Goal: Task Accomplishment & Management: Manage account settings

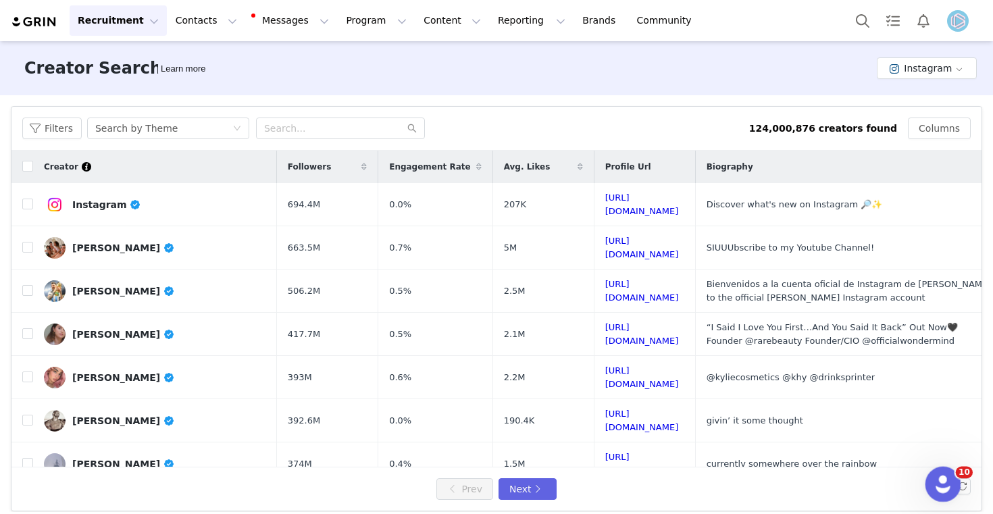
click at [939, 474] on icon "Open Intercom Messenger" at bounding box center [941, 482] width 22 height 22
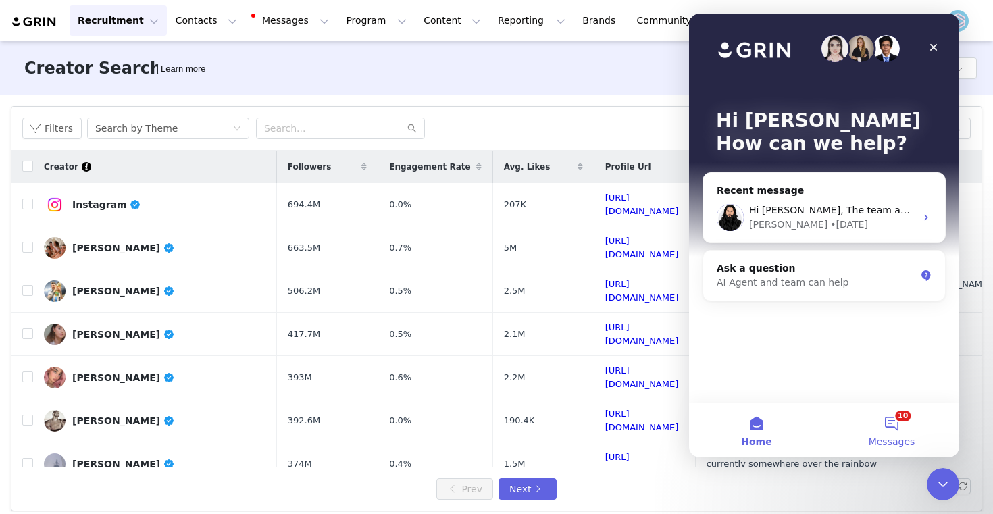
click at [892, 428] on button "10 Messages" at bounding box center [891, 430] width 135 height 54
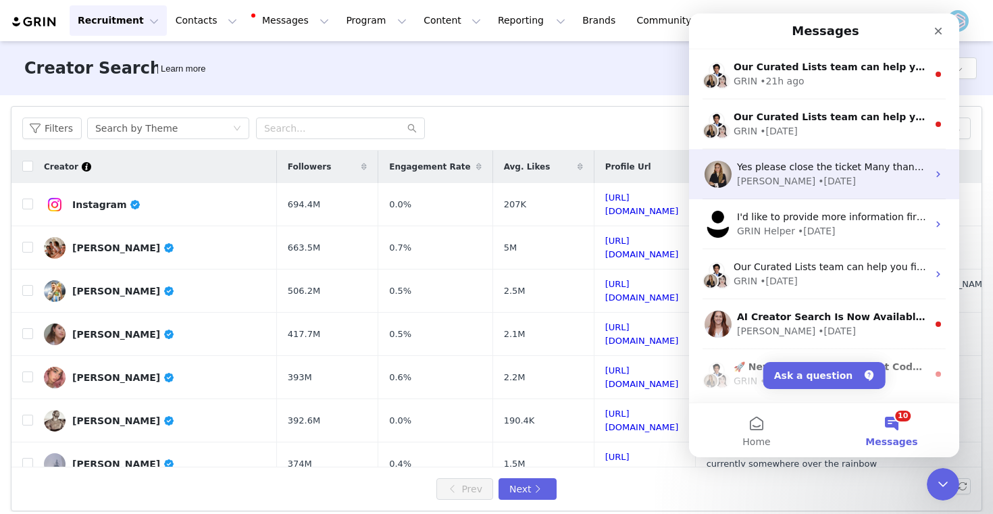
click at [836, 174] on div "[PERSON_NAME] • [DATE]" at bounding box center [832, 181] width 190 height 14
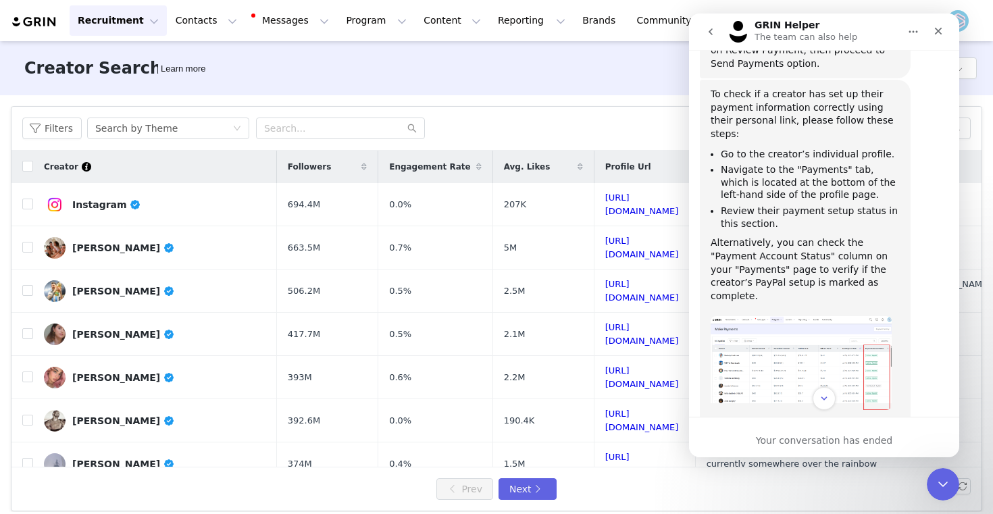
scroll to position [12162, 0]
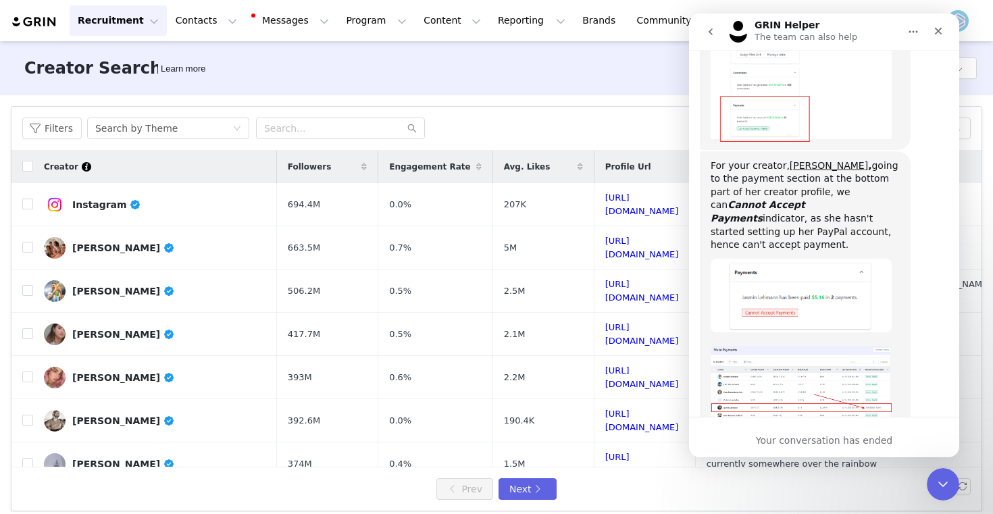
click at [799, 431] on div "Your conversation has ended" at bounding box center [824, 437] width 270 height 41
click at [796, 438] on div "Your conversation has ended" at bounding box center [824, 441] width 270 height 14
drag, startPoint x: 781, startPoint y: 439, endPoint x: 768, endPoint y: 439, distance: 12.8
click at [777, 439] on div "Your conversation has ended" at bounding box center [824, 441] width 270 height 14
click at [754, 439] on div "Your conversation has ended" at bounding box center [824, 441] width 270 height 14
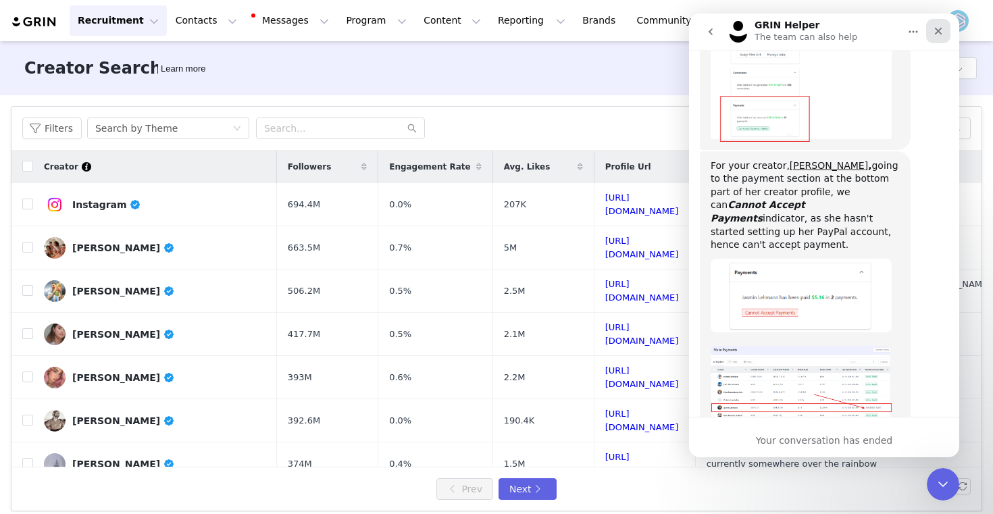
click at [943, 26] on icon "Close" at bounding box center [938, 31] width 11 height 11
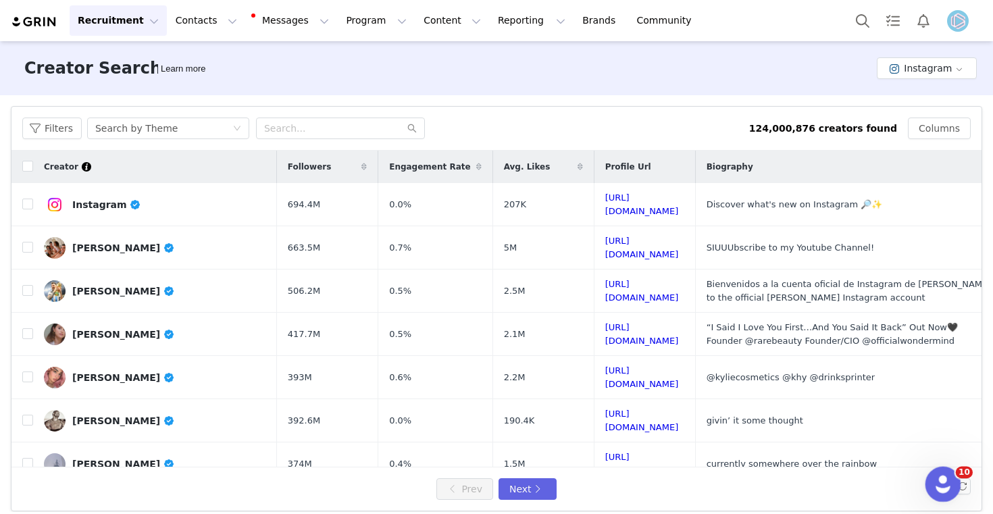
scroll to position [12149, 0]
click at [933, 475] on div "Open Intercom Messenger" at bounding box center [941, 482] width 45 height 45
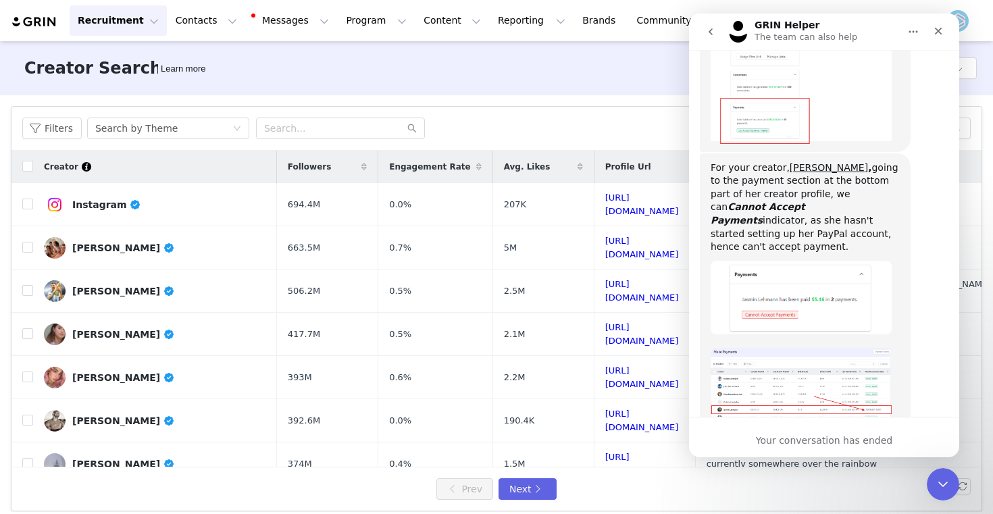
scroll to position [12162, 0]
click at [709, 31] on icon "go back" at bounding box center [710, 31] width 4 height 7
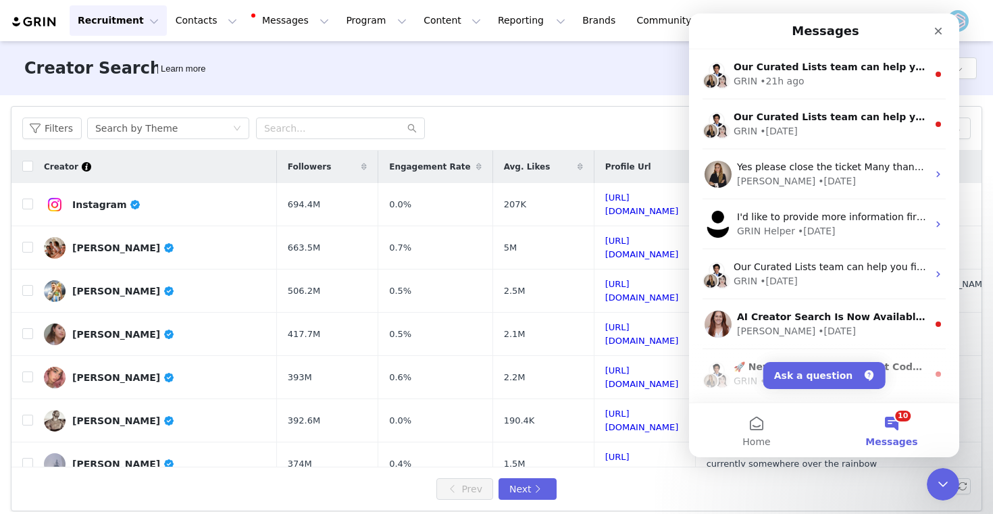
scroll to position [0, 0]
click at [804, 359] on div "🚀 New! Multi-Store Discount Codes Managing codes across multiple stores just go…" at bounding box center [824, 374] width 270 height 50
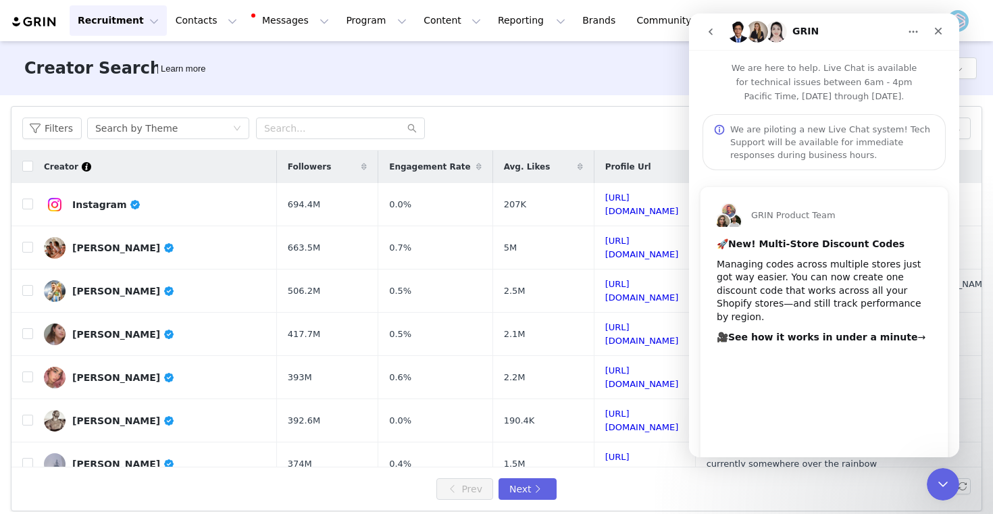
scroll to position [26, 0]
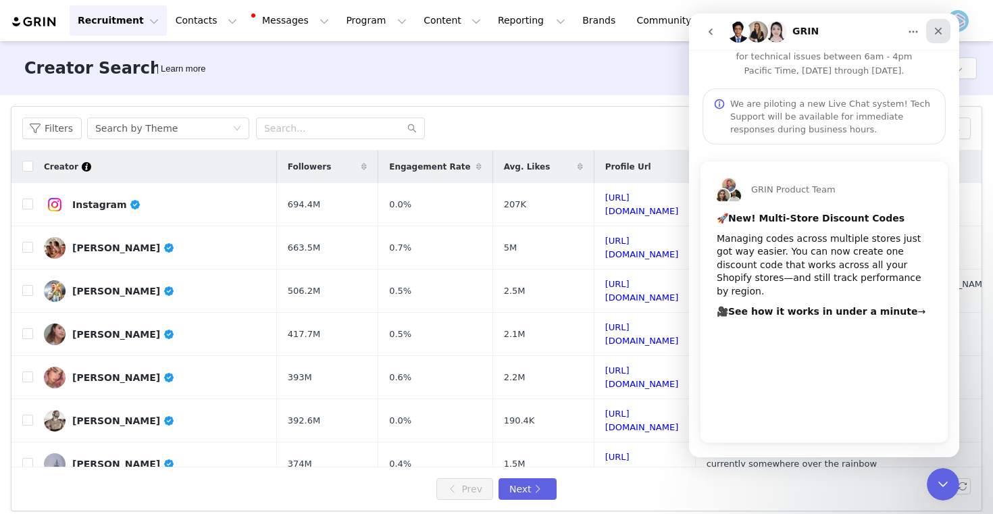
click at [933, 29] on div "Close" at bounding box center [938, 31] width 24 height 24
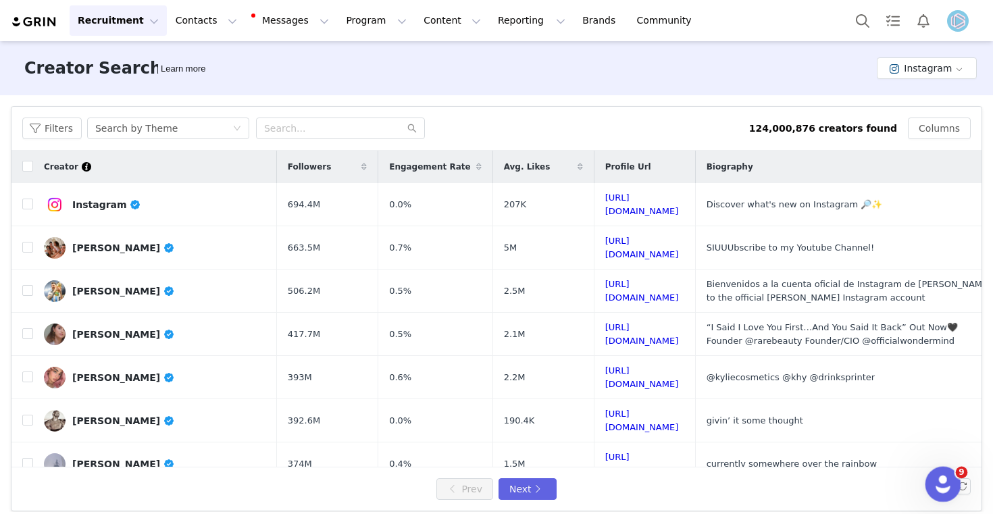
click at [944, 488] on icon "Open Intercom Messenger" at bounding box center [941, 482] width 22 height 22
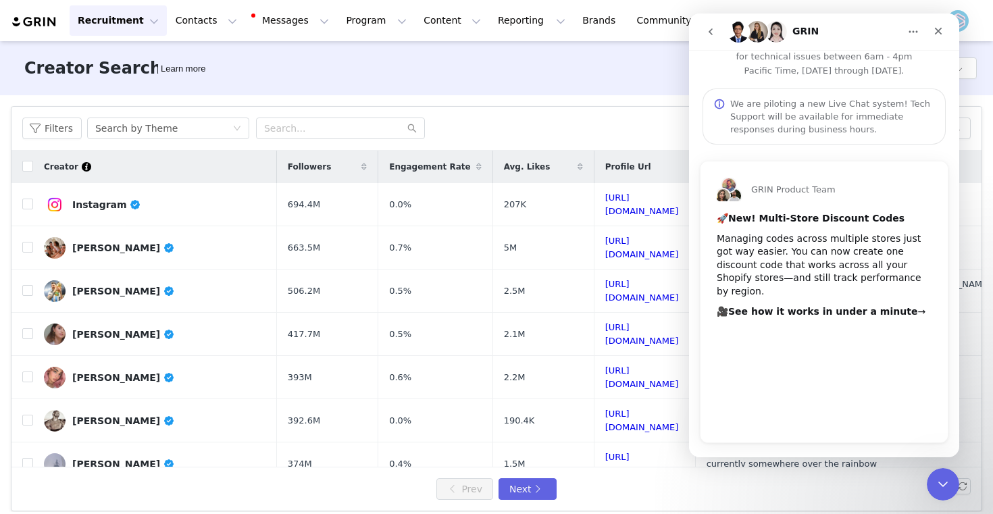
scroll to position [0, 0]
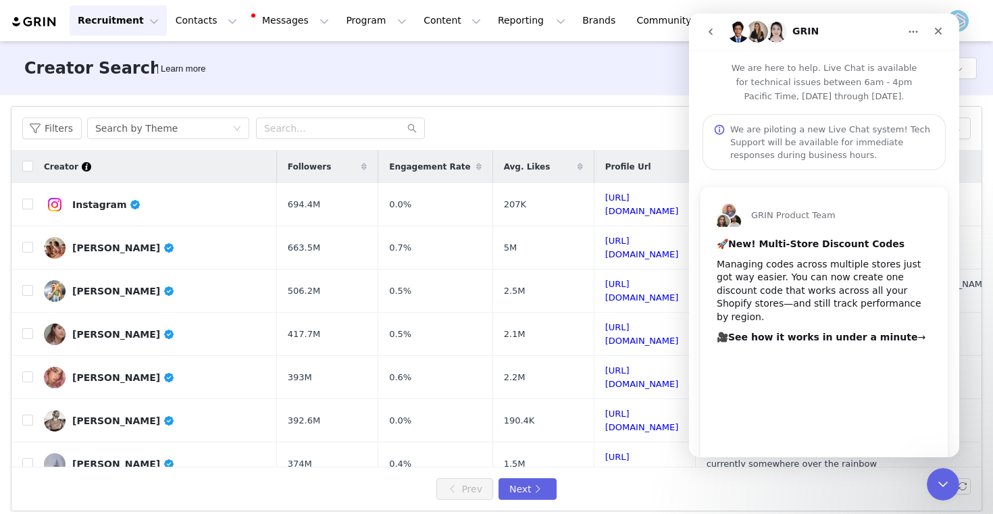
click at [792, 154] on div "We are piloting a new Live Chat system! Tech Support will be available for imme…" at bounding box center [832, 142] width 204 height 38
drag, startPoint x: 716, startPoint y: 126, endPoint x: 781, endPoint y: 101, distance: 69.5
click at [717, 126] on circle "Intercom messenger" at bounding box center [719, 130] width 9 height 9
drag, startPoint x: 831, startPoint y: 68, endPoint x: 842, endPoint y: 66, distance: 10.3
click at [832, 69] on p "We are here to help. Live Chat is available for technical issues between 6am - …" at bounding box center [824, 76] width 270 height 53
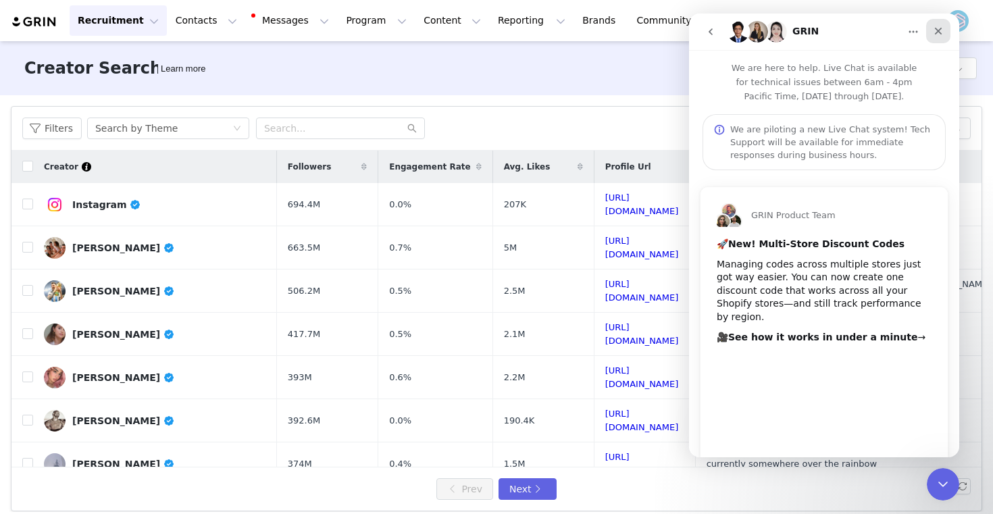
click at [939, 32] on icon "Close" at bounding box center [938, 31] width 7 height 7
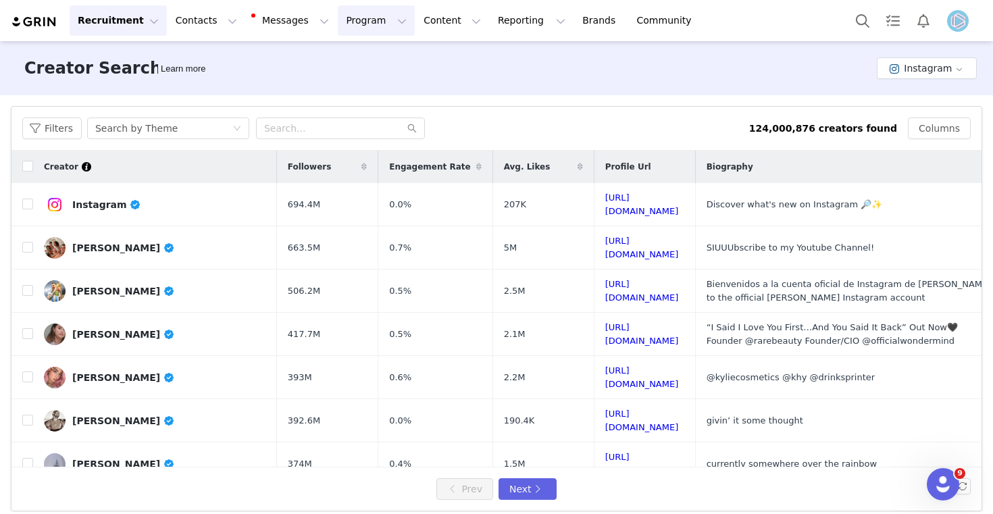
click at [366, 23] on button "Program Program" at bounding box center [376, 20] width 77 height 30
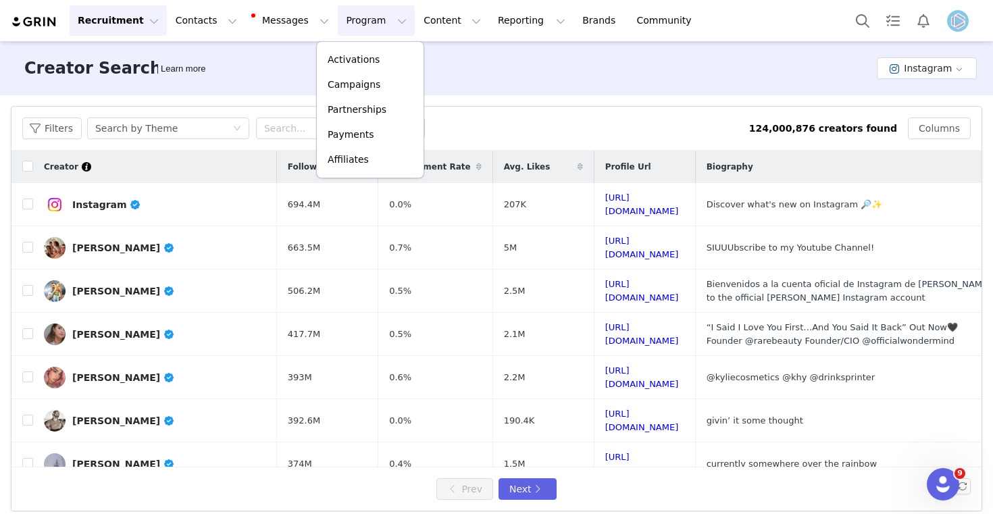
click at [958, 22] on img "Profile" at bounding box center [958, 21] width 22 height 22
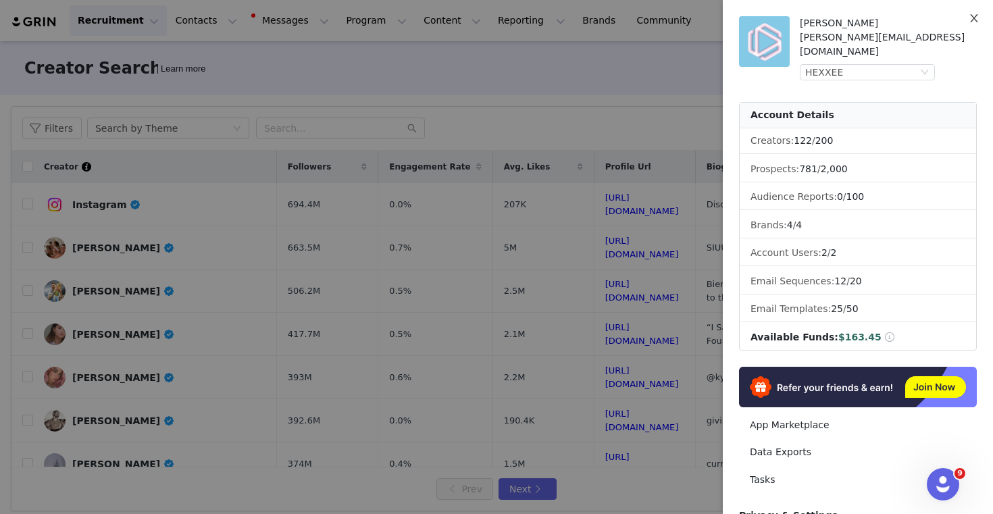
click at [958, 22] on button "Close" at bounding box center [974, 19] width 38 height 38
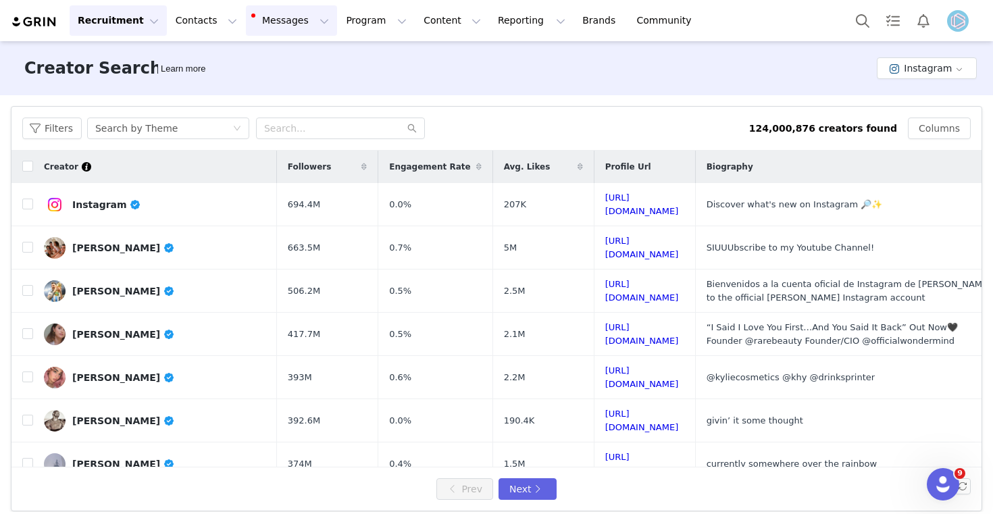
click at [302, 17] on button "Messages Messages" at bounding box center [291, 20] width 91 height 30
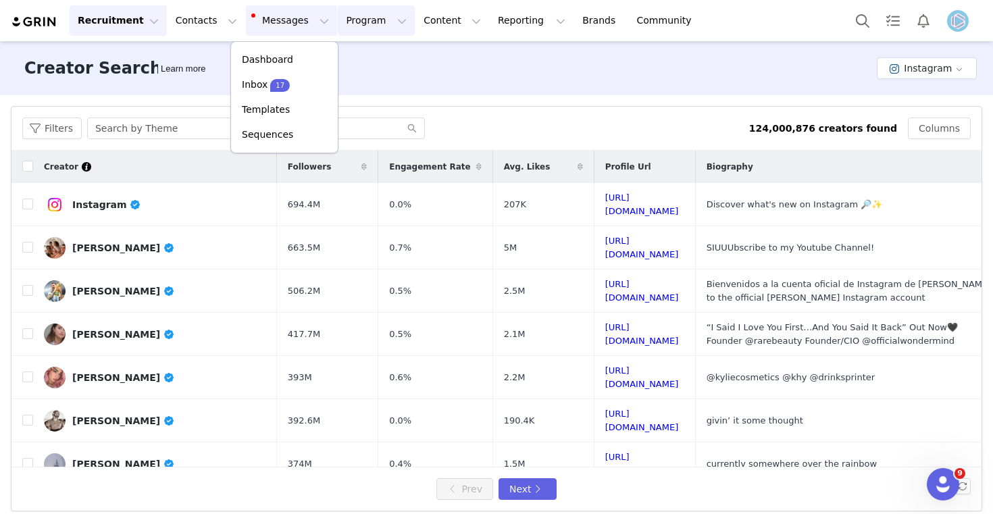
click at [356, 28] on button "Program Program" at bounding box center [376, 20] width 77 height 30
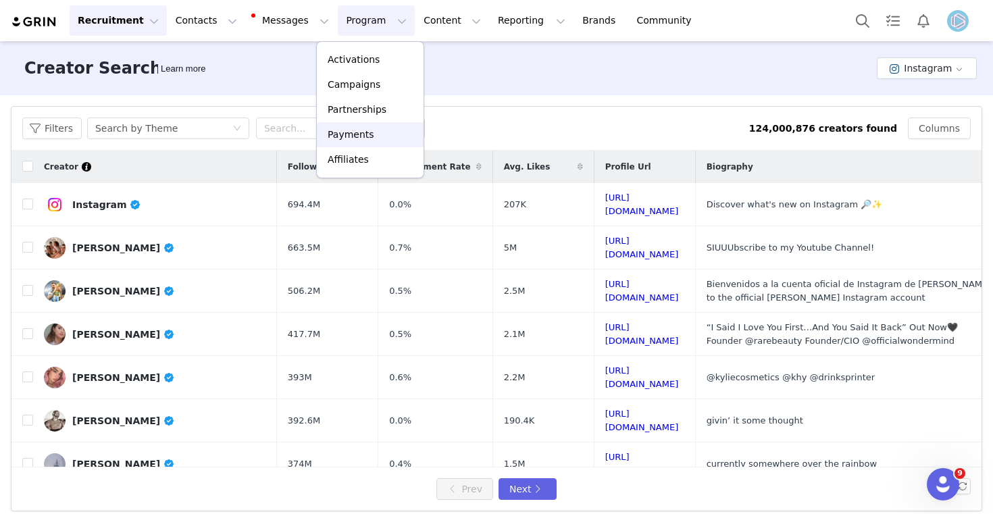
click at [357, 135] on p "Payments" at bounding box center [351, 135] width 47 height 14
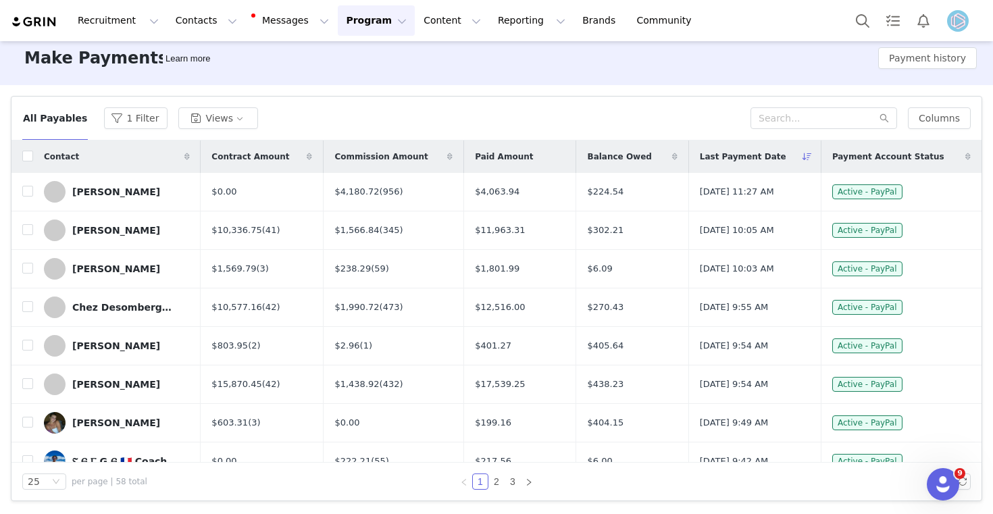
click at [371, 22] on button "Program Program" at bounding box center [376, 20] width 77 height 30
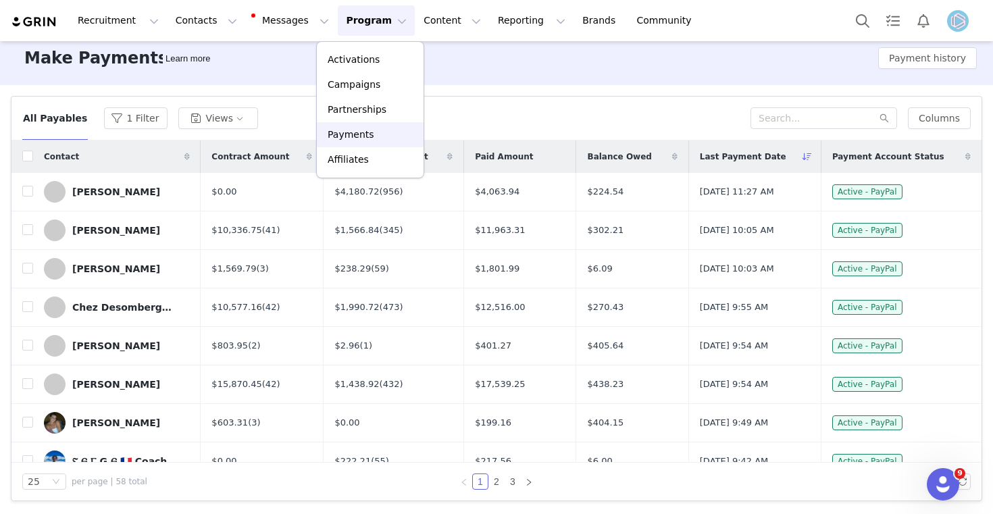
click at [357, 135] on p "Payments" at bounding box center [351, 135] width 47 height 14
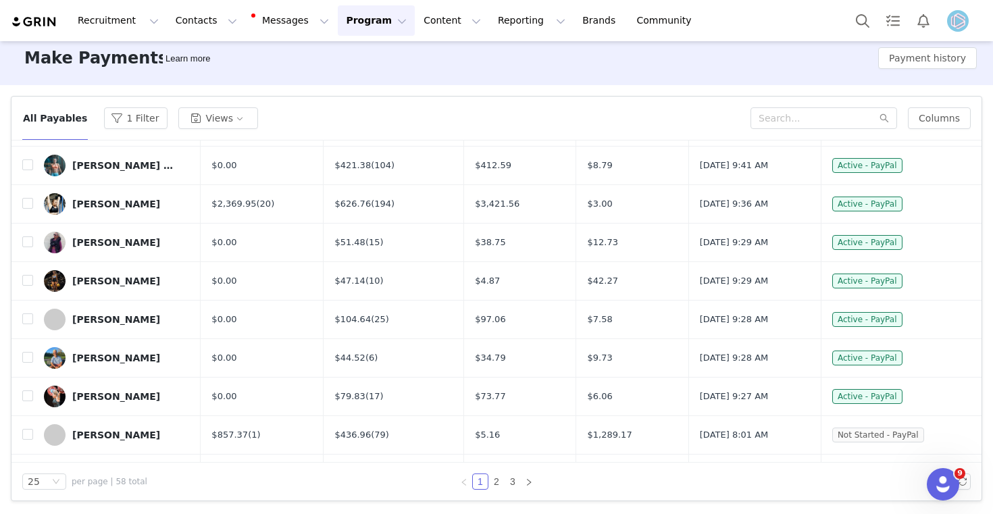
scroll to position [675, 0]
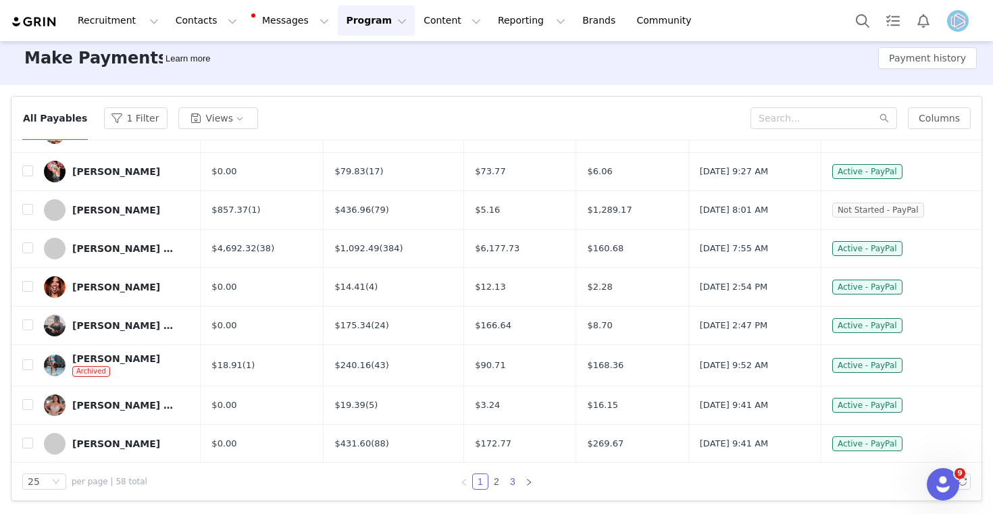
click at [514, 484] on link "3" at bounding box center [512, 481] width 15 height 15
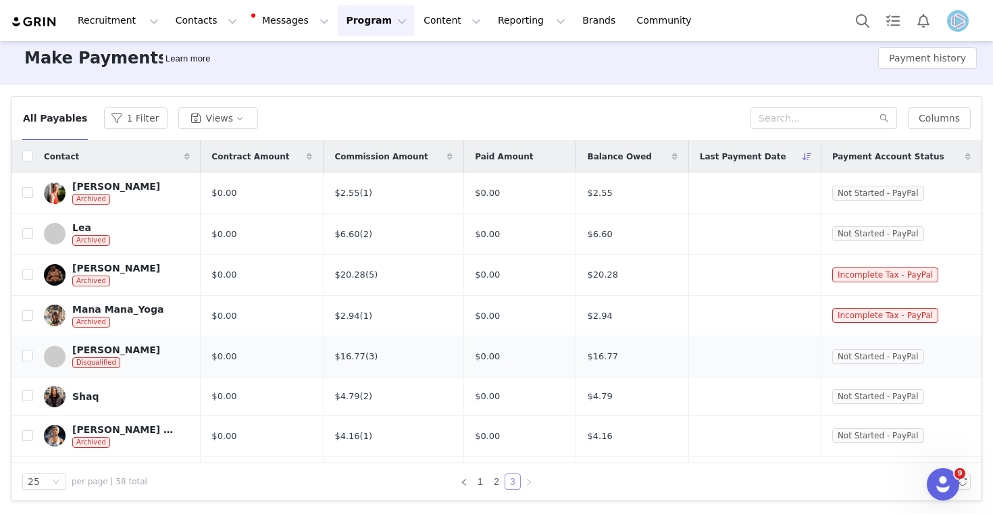
scroll to position [0, 0]
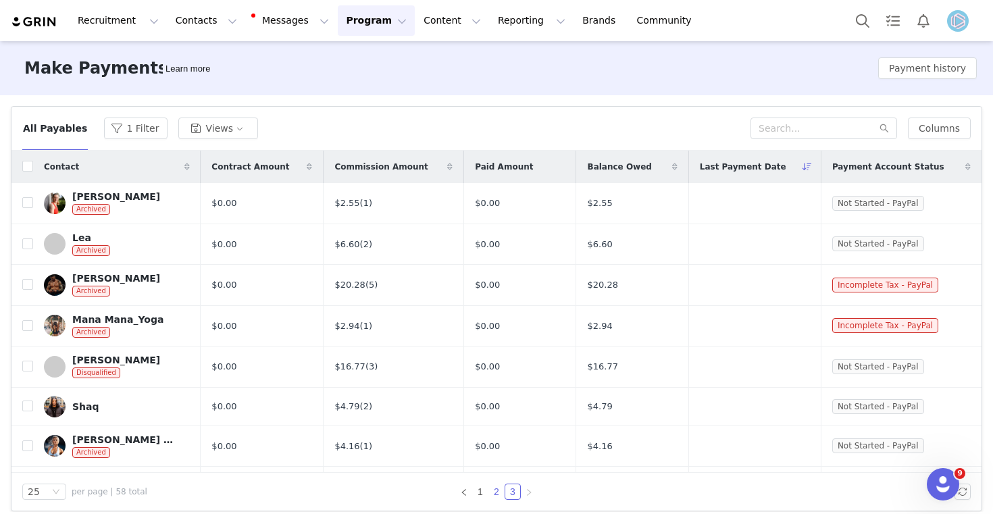
click at [497, 492] on link "2" at bounding box center [496, 491] width 15 height 15
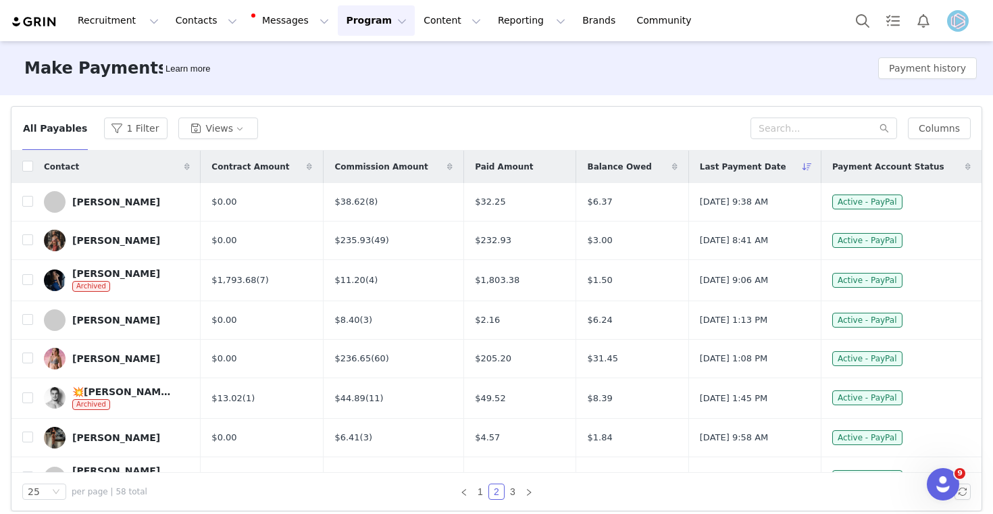
click at [378, 22] on button "Program Program" at bounding box center [376, 20] width 77 height 30
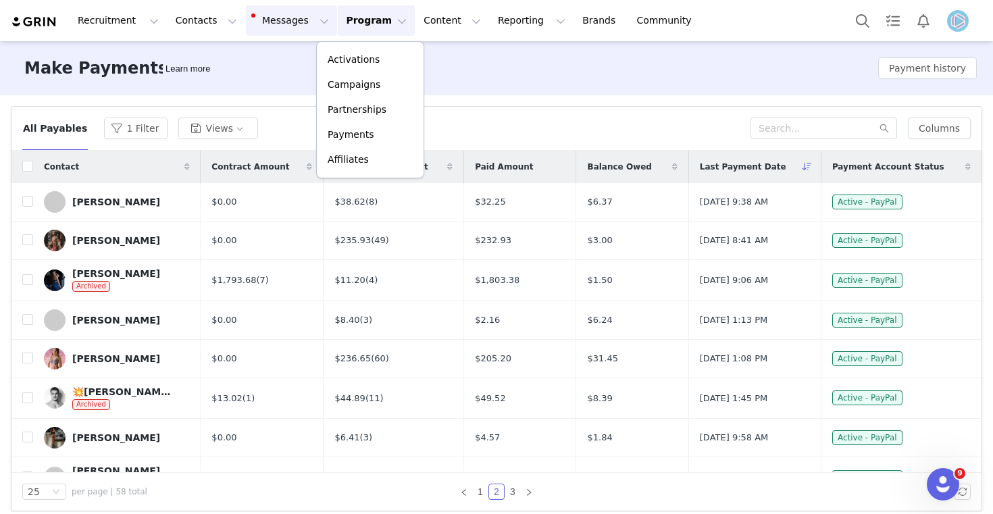
click at [307, 22] on button "Messages Messages" at bounding box center [291, 20] width 91 height 30
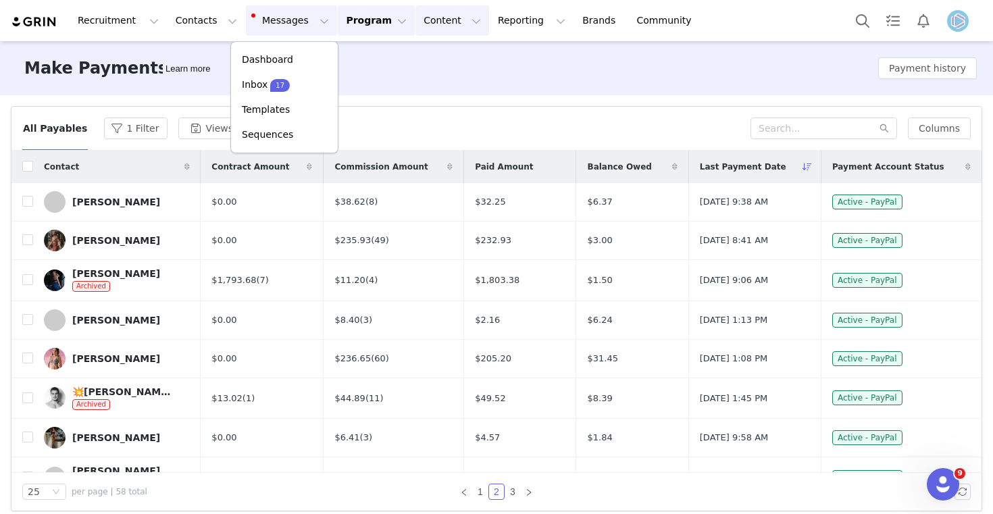
click at [443, 23] on button "Content Content" at bounding box center [452, 20] width 74 height 30
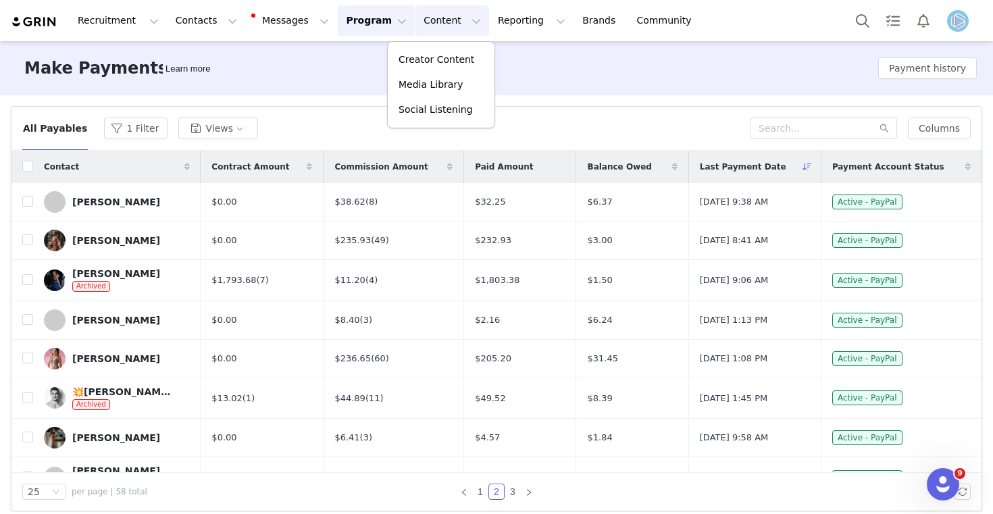
click at [374, 20] on button "Program Program" at bounding box center [376, 20] width 77 height 30
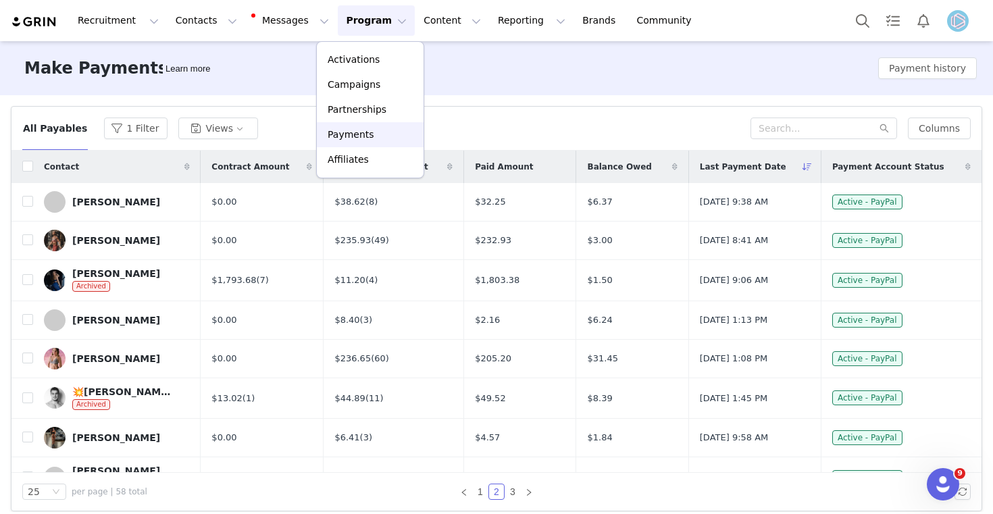
click at [353, 142] on link "Payments" at bounding box center [370, 134] width 107 height 25
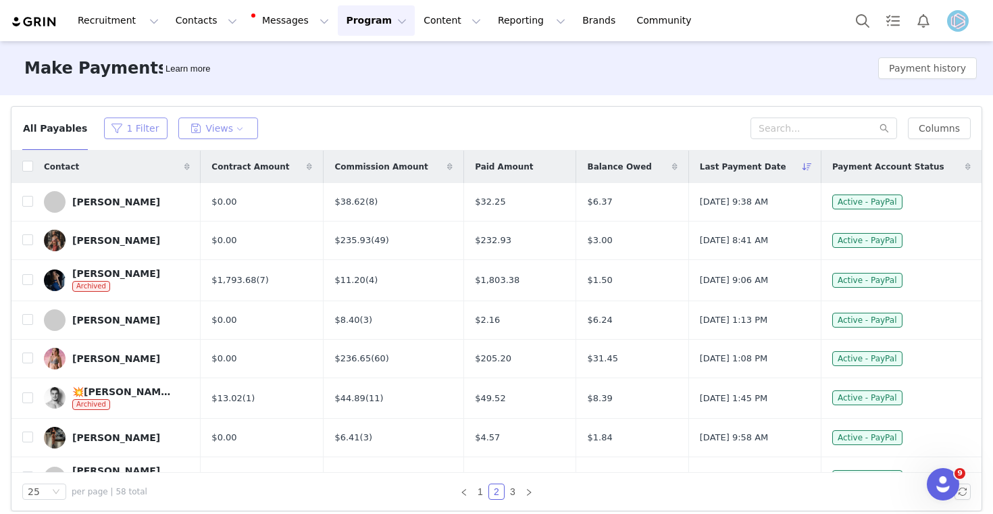
click at [143, 132] on button "1 Filter" at bounding box center [135, 129] width 63 height 22
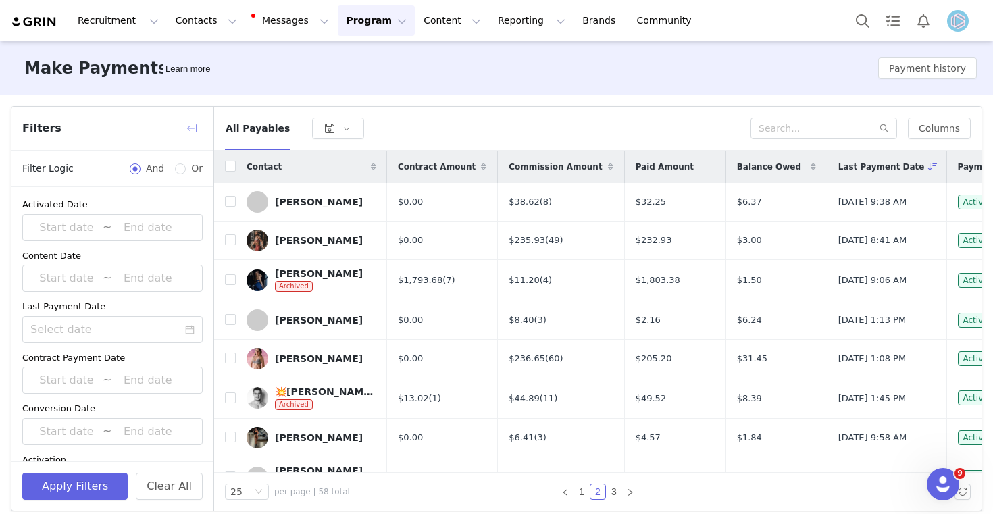
click at [186, 130] on button "button" at bounding box center [192, 129] width 22 height 22
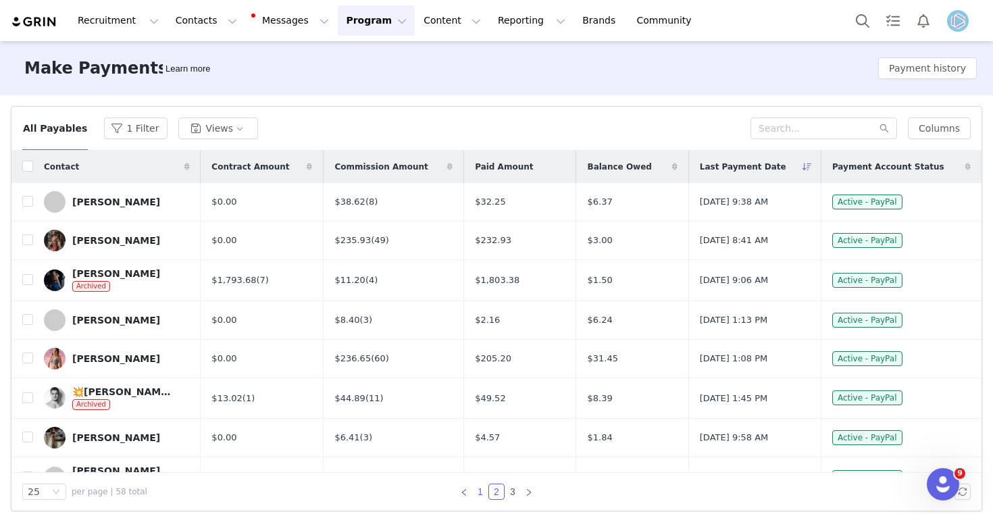
click at [481, 492] on link "1" at bounding box center [480, 491] width 15 height 15
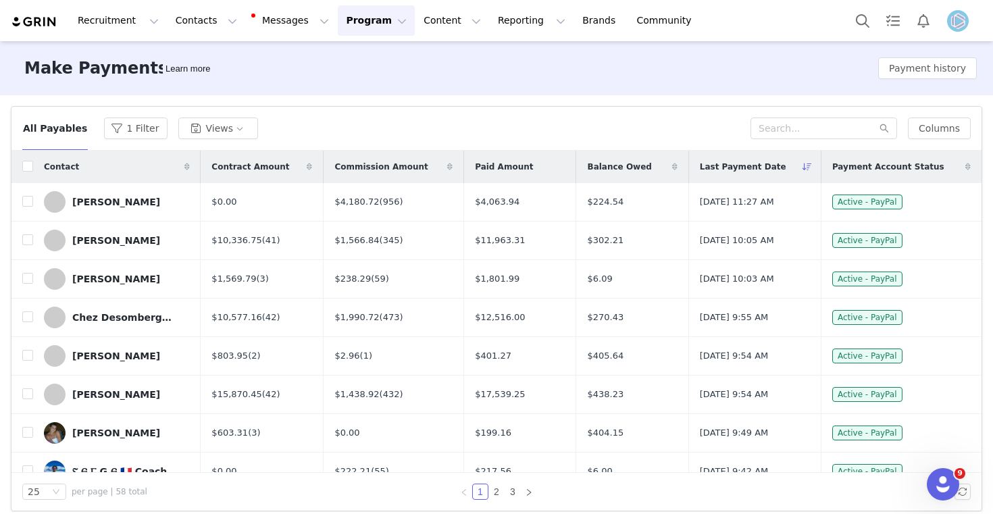
click at [365, 18] on button "Program Program" at bounding box center [376, 20] width 77 height 30
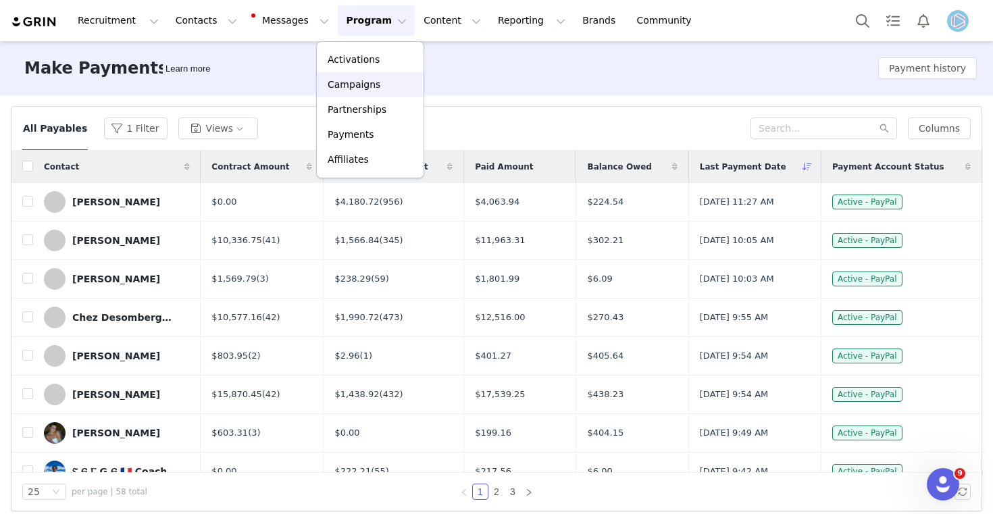
click at [376, 88] on p "Campaigns" at bounding box center [354, 85] width 53 height 14
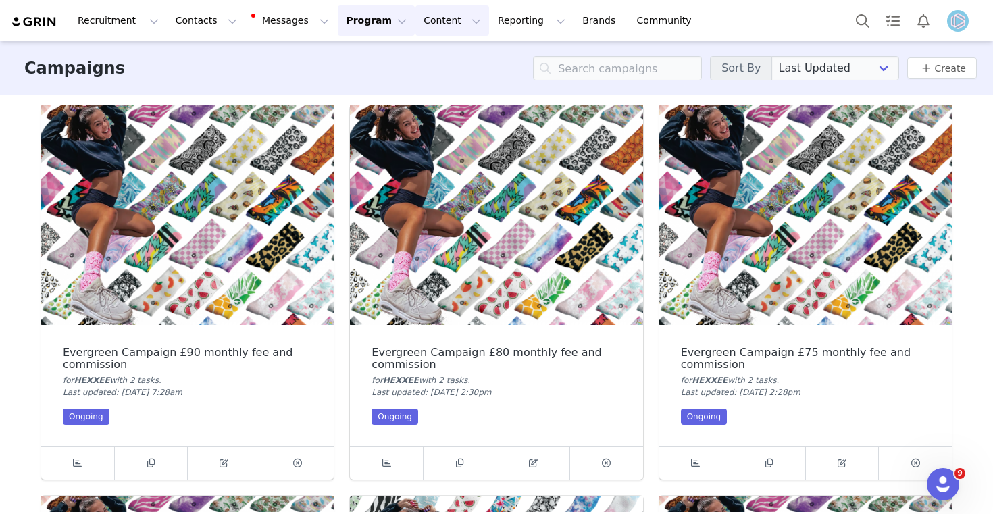
click at [439, 21] on button "Content Content" at bounding box center [452, 20] width 74 height 30
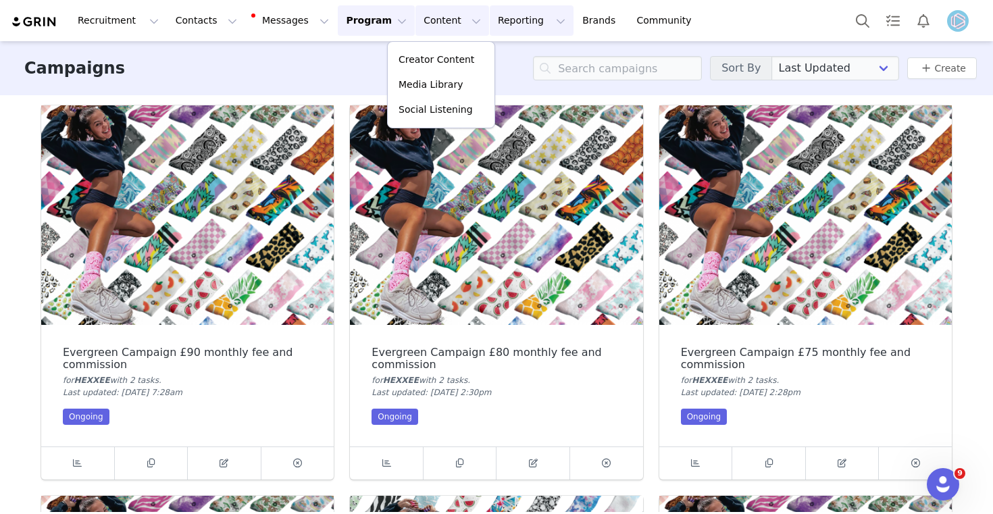
click at [507, 20] on button "Reporting Reporting" at bounding box center [532, 20] width 84 height 30
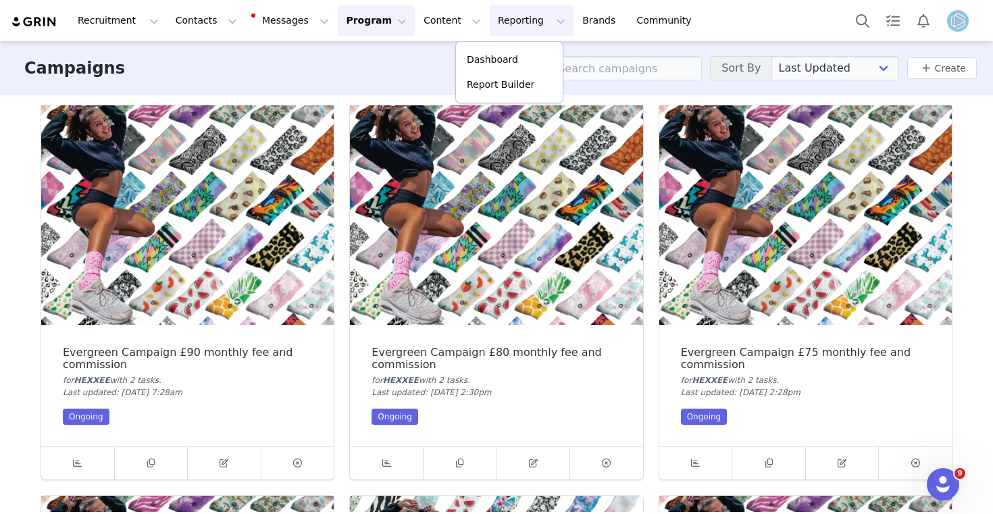
click at [349, 31] on button "Program Program" at bounding box center [376, 20] width 77 height 30
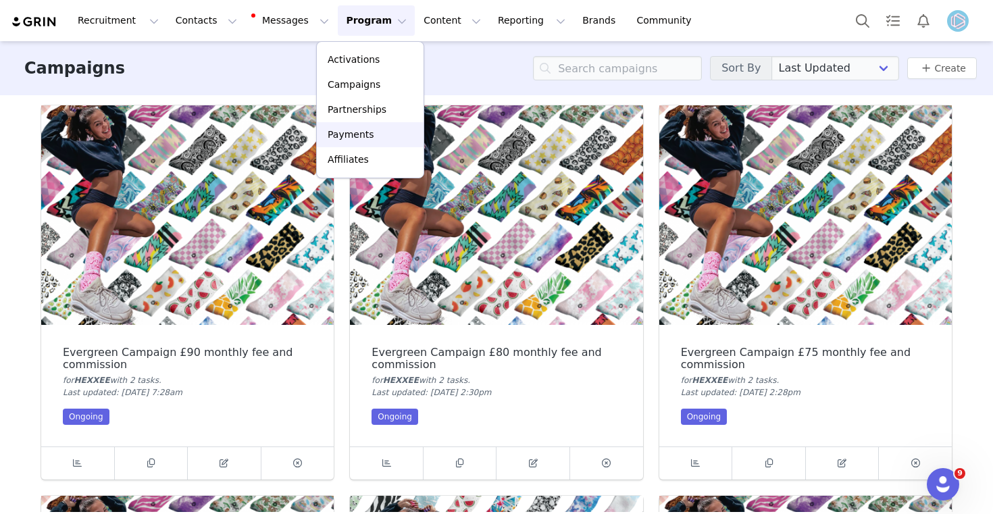
click at [359, 136] on p "Payments" at bounding box center [351, 135] width 47 height 14
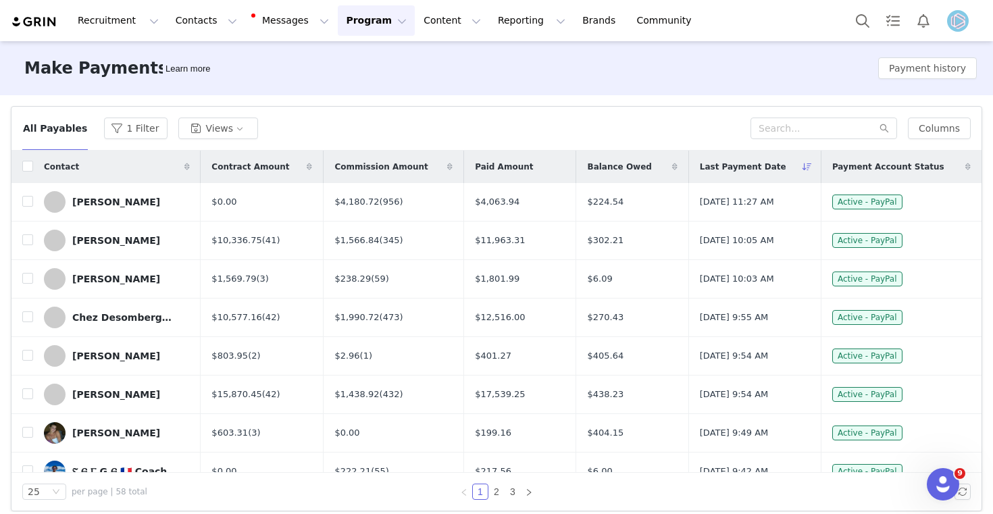
click at [378, 24] on button "Program Program" at bounding box center [376, 20] width 77 height 30
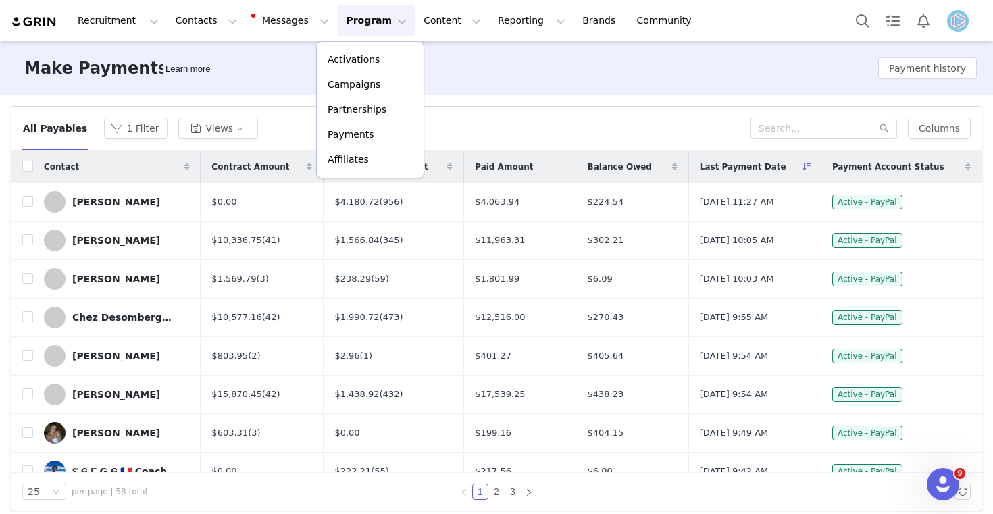
click at [514, 107] on div "All Payables 1 Filter Views Columns" at bounding box center [496, 129] width 970 height 44
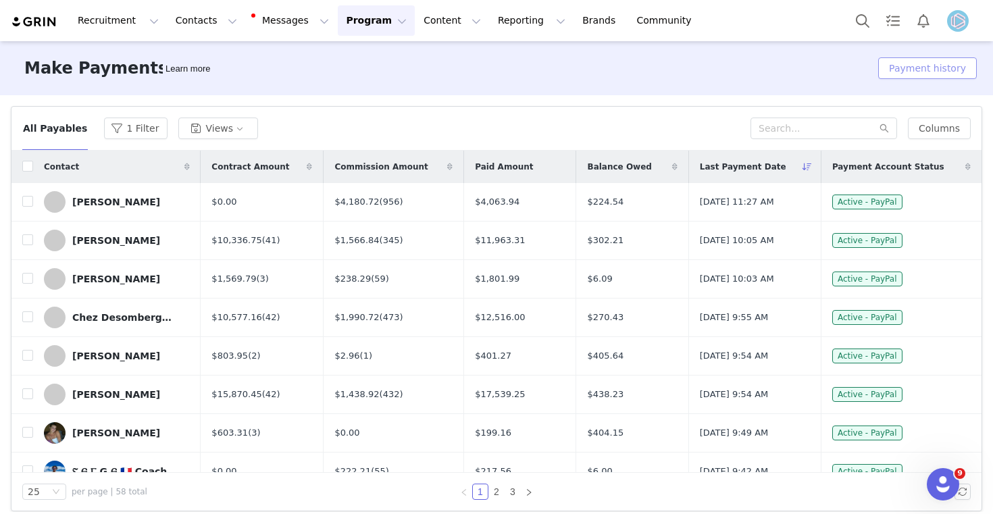
click at [946, 70] on button "Payment history" at bounding box center [927, 68] width 99 height 22
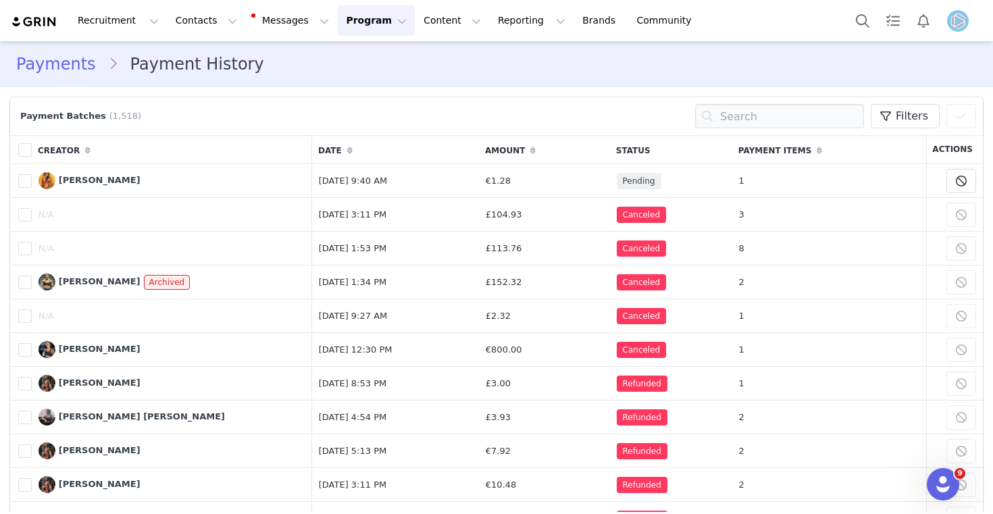
click at [347, 150] on icon at bounding box center [349, 151] width 5 height 8
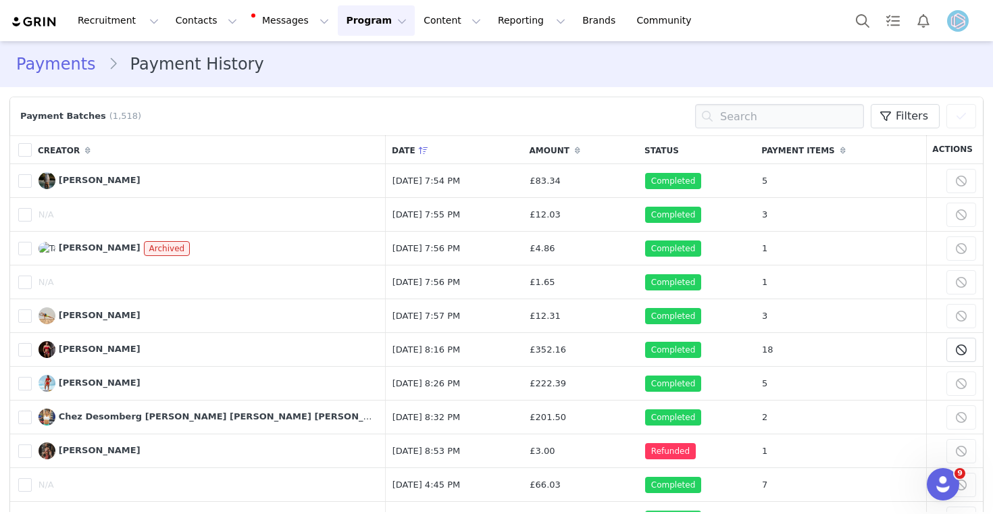
click at [419, 151] on icon at bounding box center [423, 151] width 9 height 8
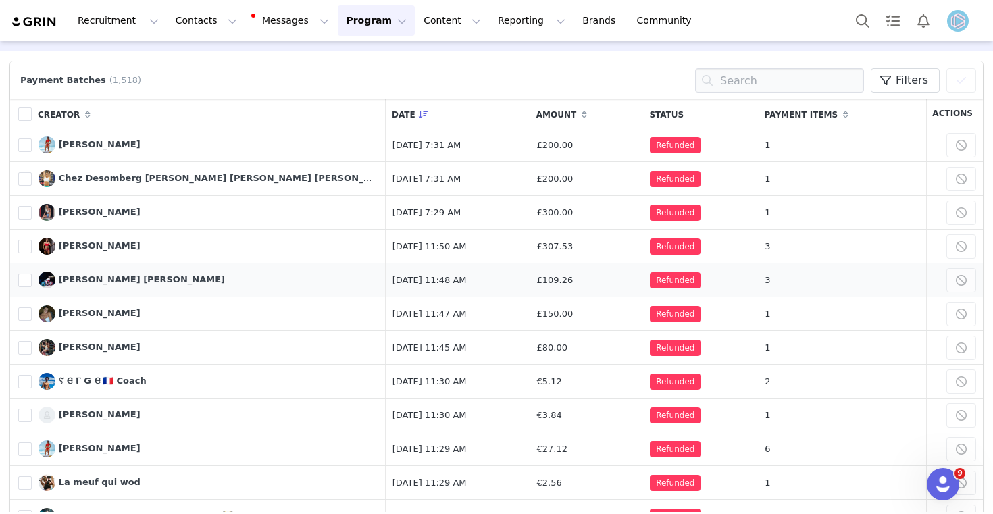
scroll to position [41, 0]
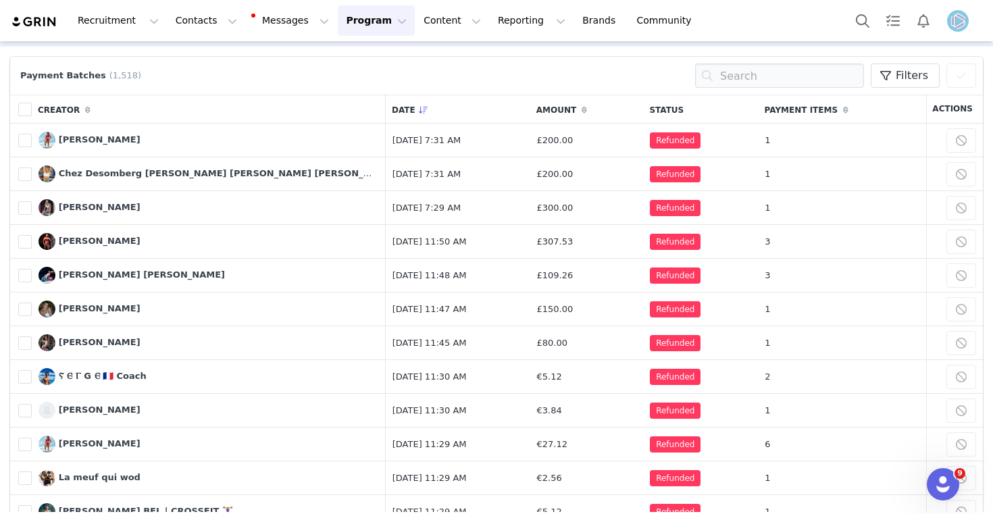
click at [957, 18] on img "Profile" at bounding box center [958, 21] width 22 height 22
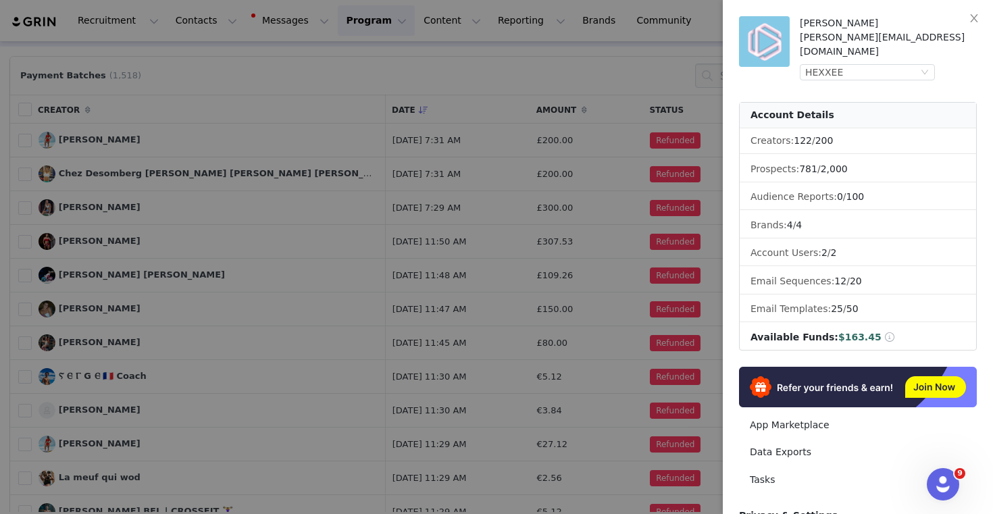
click at [716, 20] on div at bounding box center [496, 257] width 993 height 514
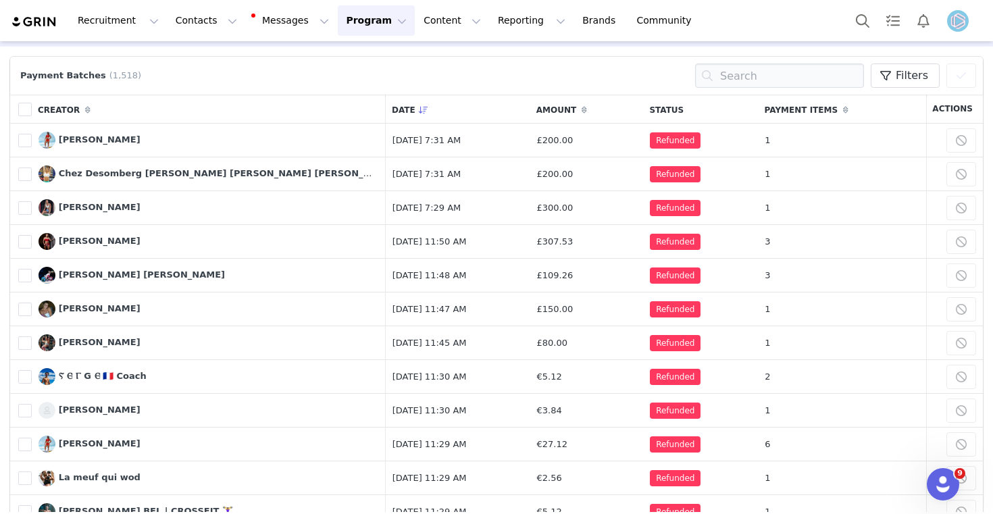
click at [32, 24] on img at bounding box center [34, 22] width 47 height 13
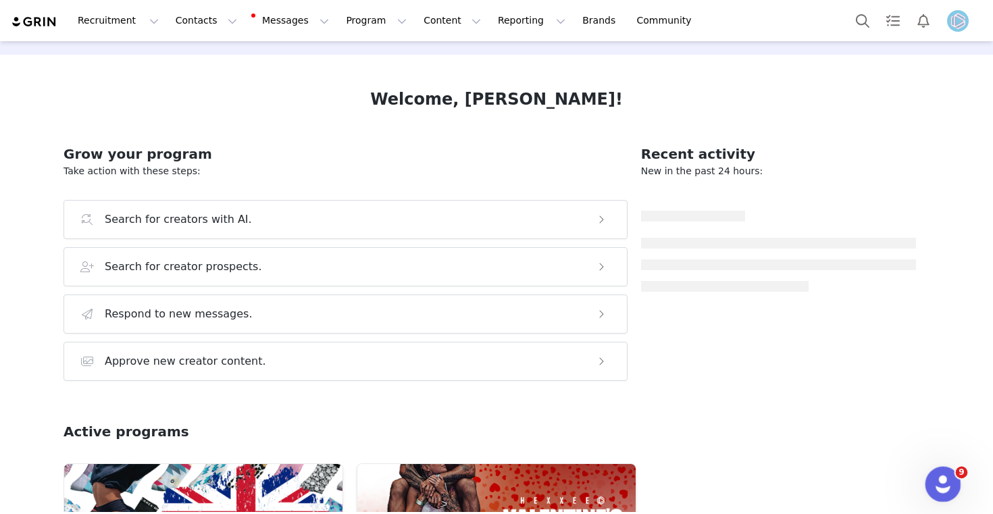
click at [941, 485] on icon "Open Intercom Messenger" at bounding box center [941, 482] width 22 height 22
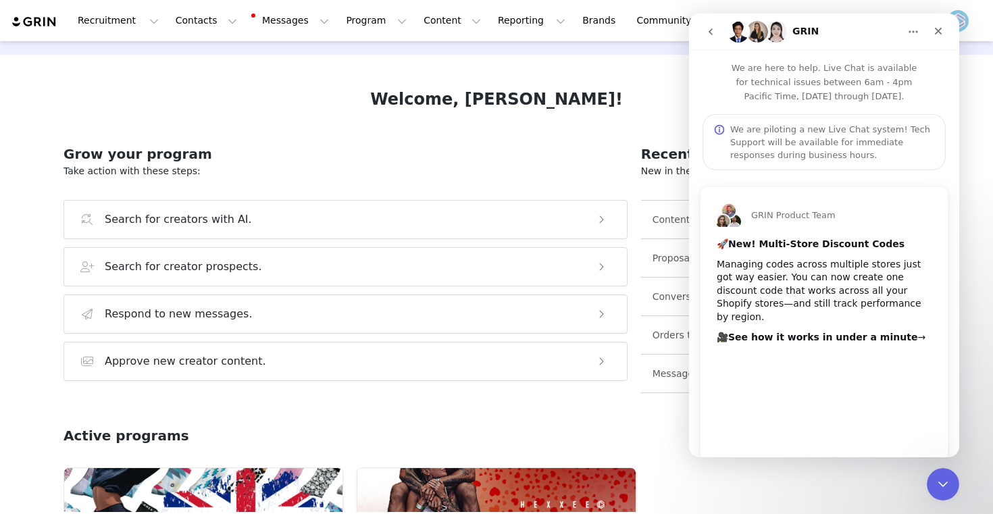
scroll to position [26, 0]
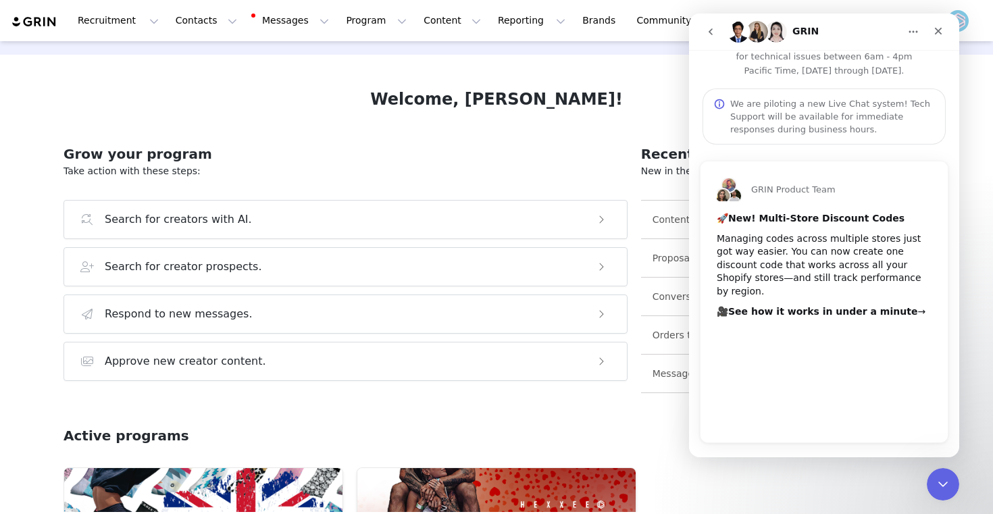
click at [790, 120] on div "We are piloting a new Live Chat system! Tech Support will be available for imme…" at bounding box center [832, 116] width 204 height 38
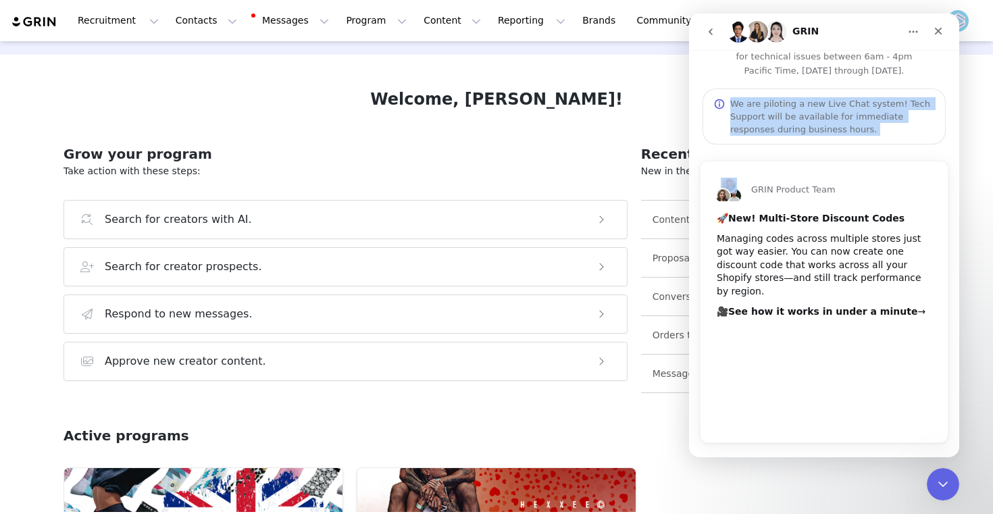
click at [790, 120] on div "We are piloting a new Live Chat system! Tech Support will be available for imme…" at bounding box center [832, 116] width 204 height 38
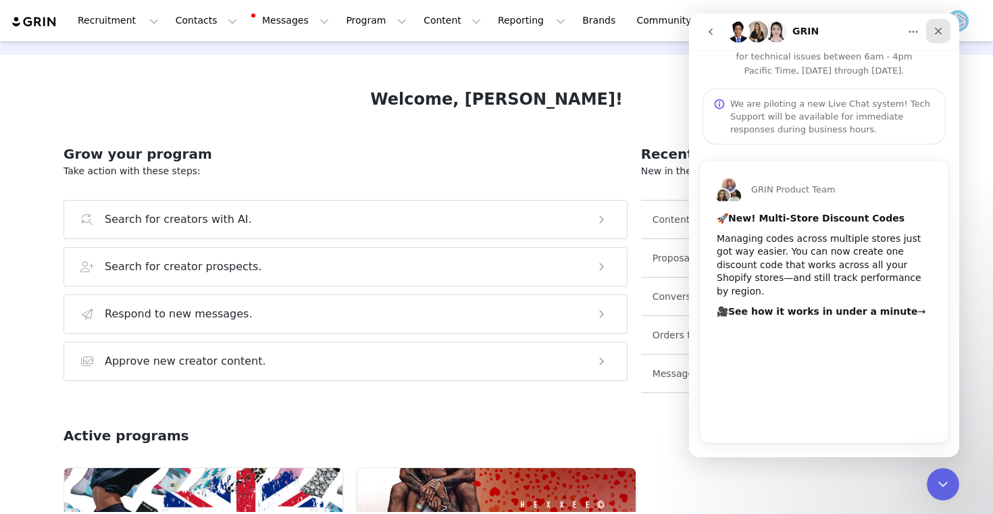
click at [937, 32] on icon "Close" at bounding box center [938, 31] width 7 height 7
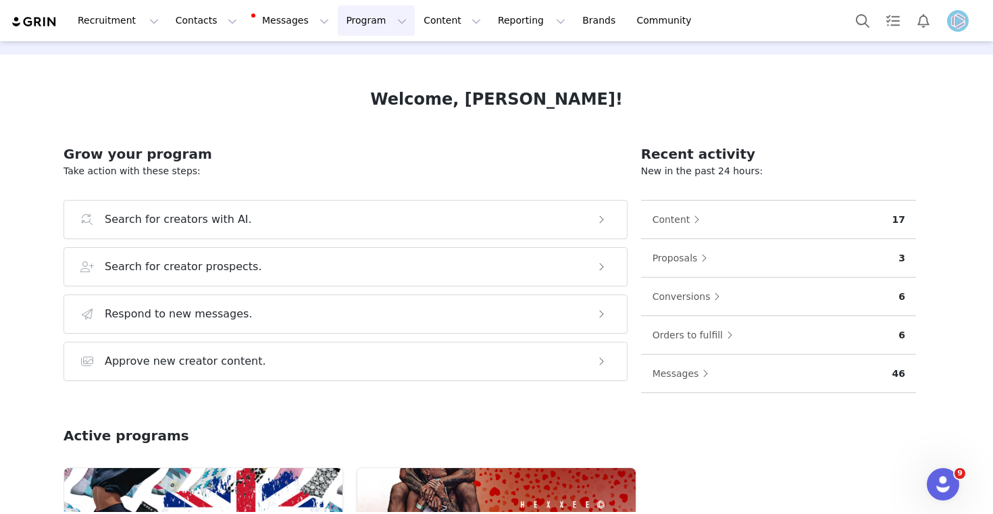
click at [342, 16] on button "Program Program" at bounding box center [376, 20] width 77 height 30
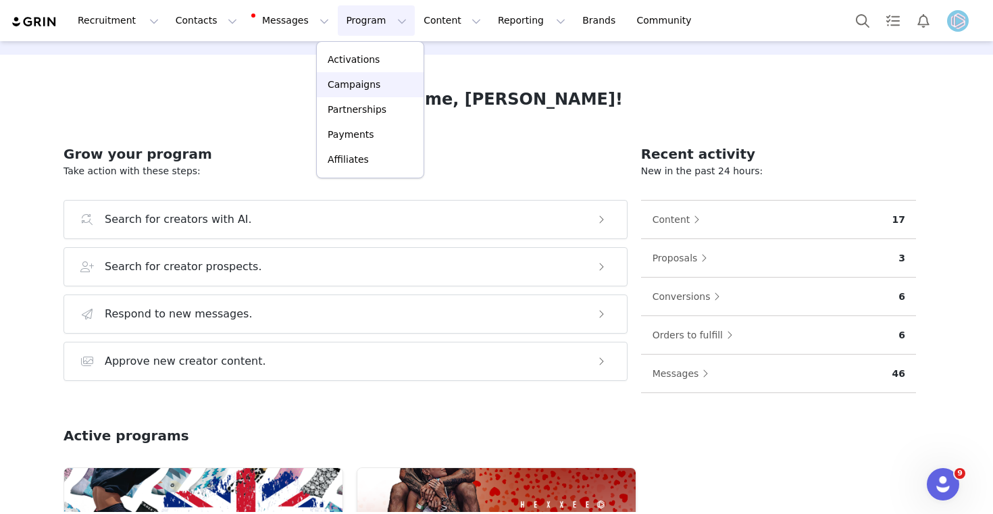
click at [376, 81] on div "Campaigns" at bounding box center [370, 85] width 91 height 14
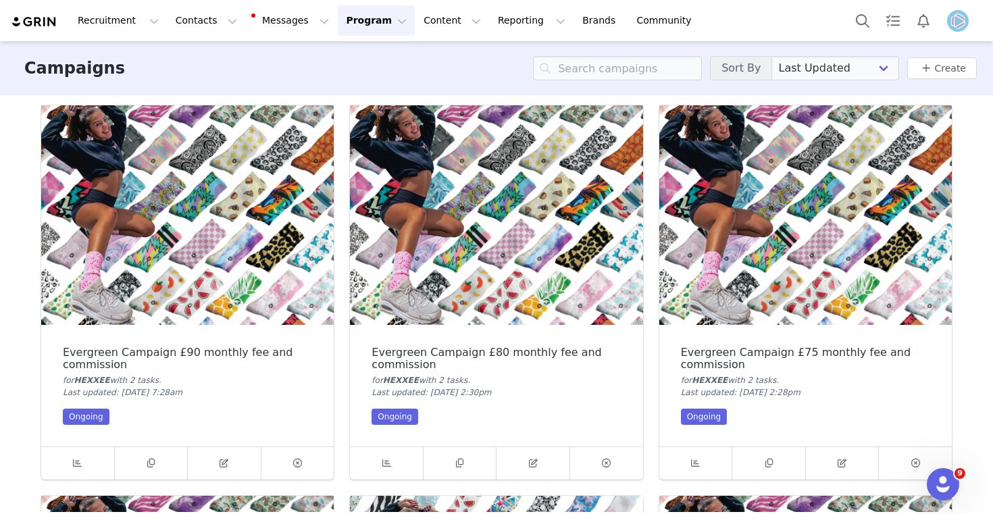
click at [367, 25] on button "Program Program" at bounding box center [376, 20] width 77 height 30
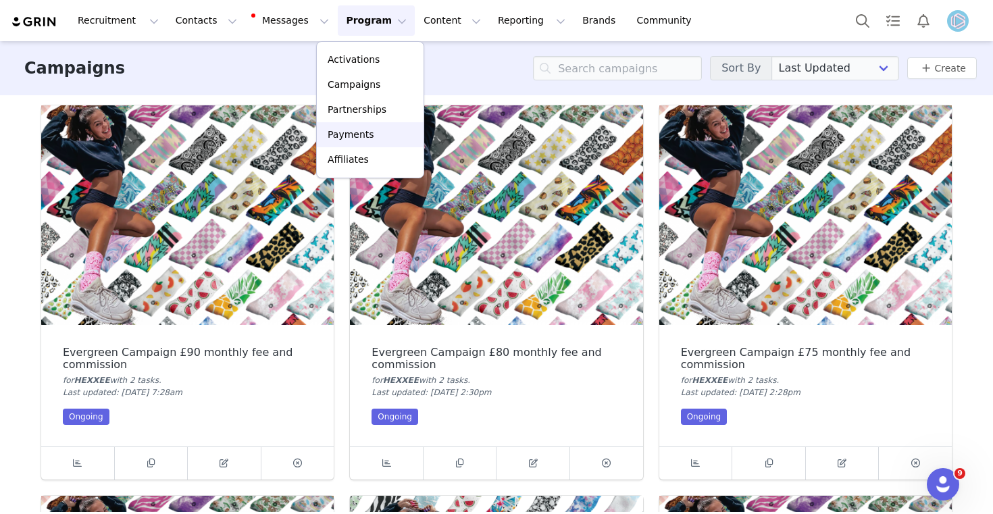
click at [355, 130] on p "Payments" at bounding box center [351, 135] width 47 height 14
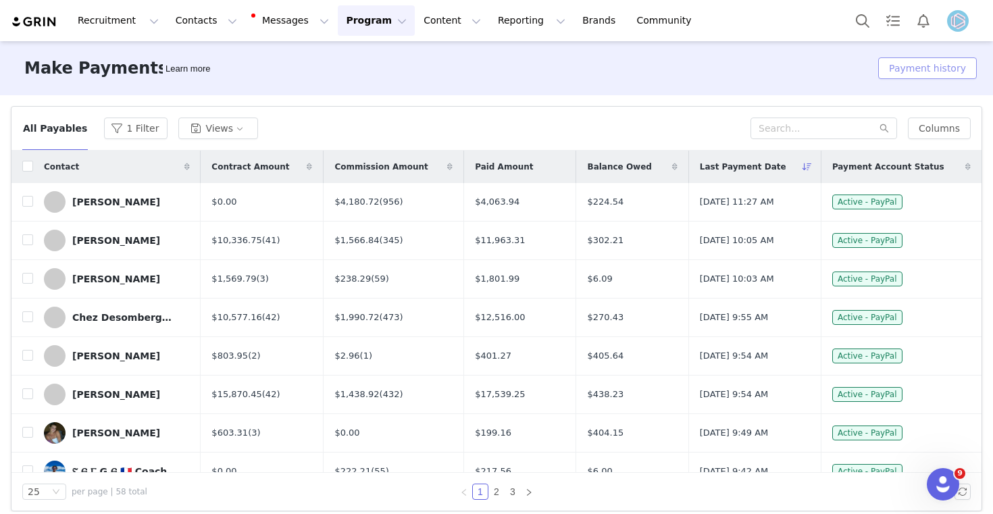
click at [948, 72] on button "Payment history" at bounding box center [927, 68] width 99 height 22
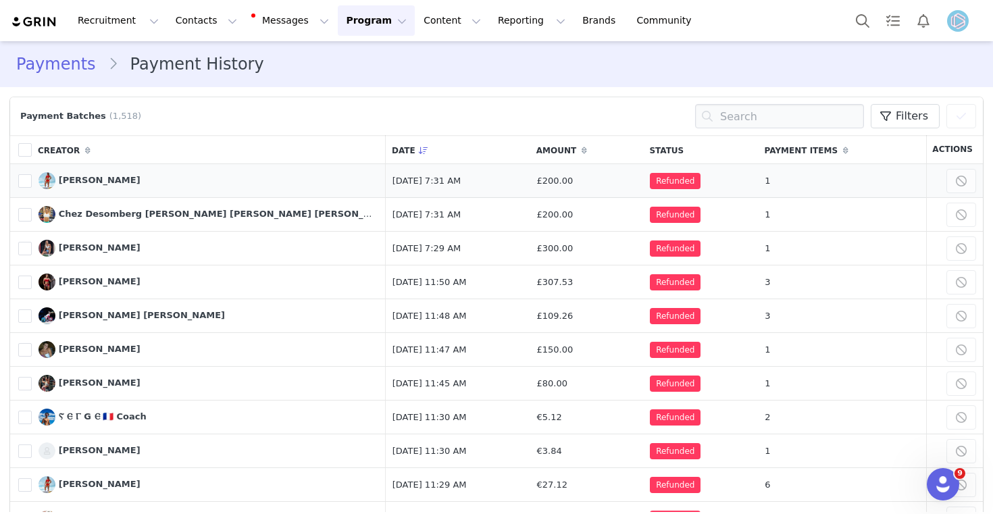
click at [650, 182] on span "Refunded" at bounding box center [675, 181] width 51 height 16
click at [0, 0] on link "Manage" at bounding box center [0, 0] width 0 height 0
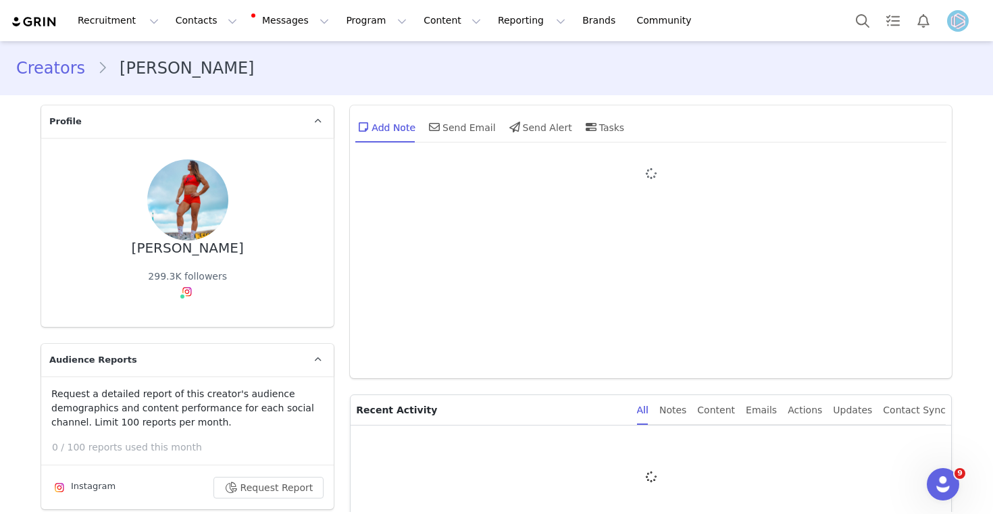
type input "+33 ([GEOGRAPHIC_DATA])"
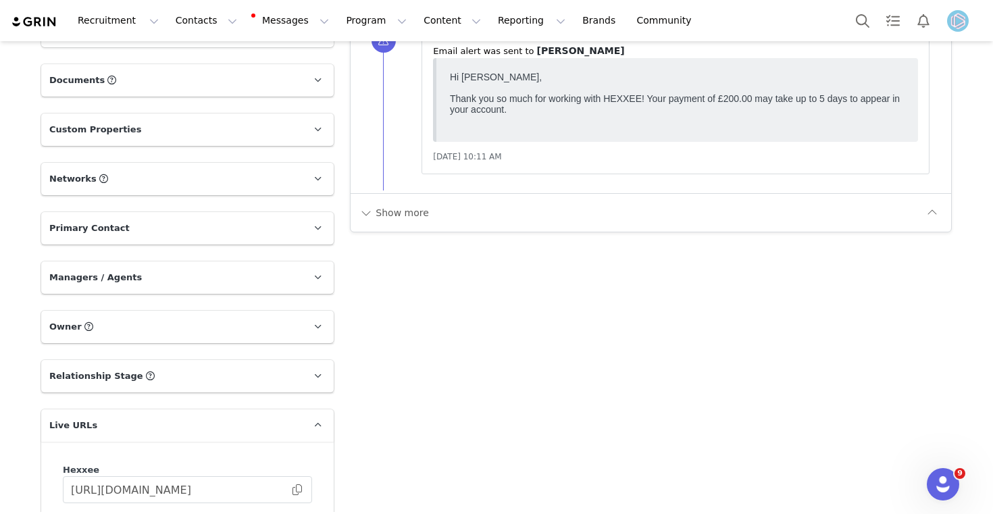
scroll to position [1474, 0]
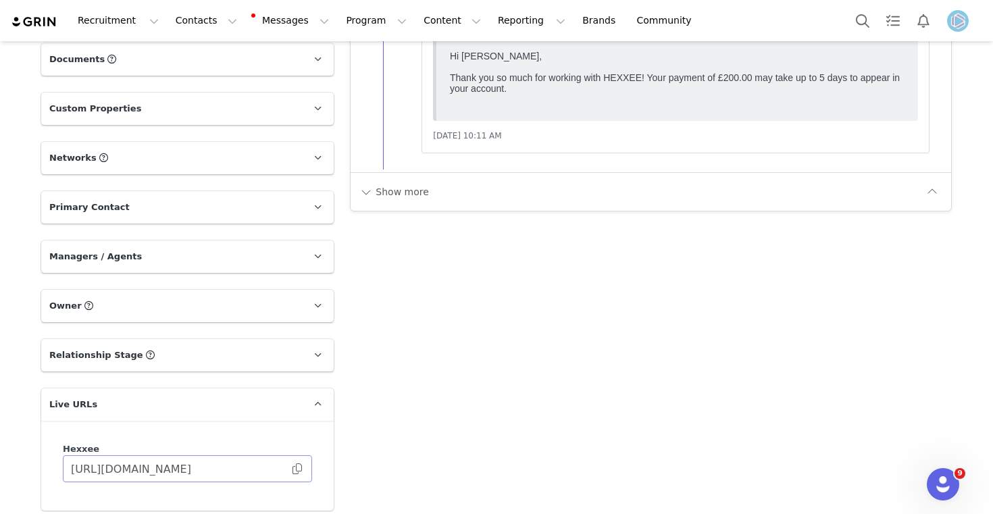
click at [299, 469] on span at bounding box center [297, 469] width 14 height 0
